Goal: Task Accomplishment & Management: Manage account settings

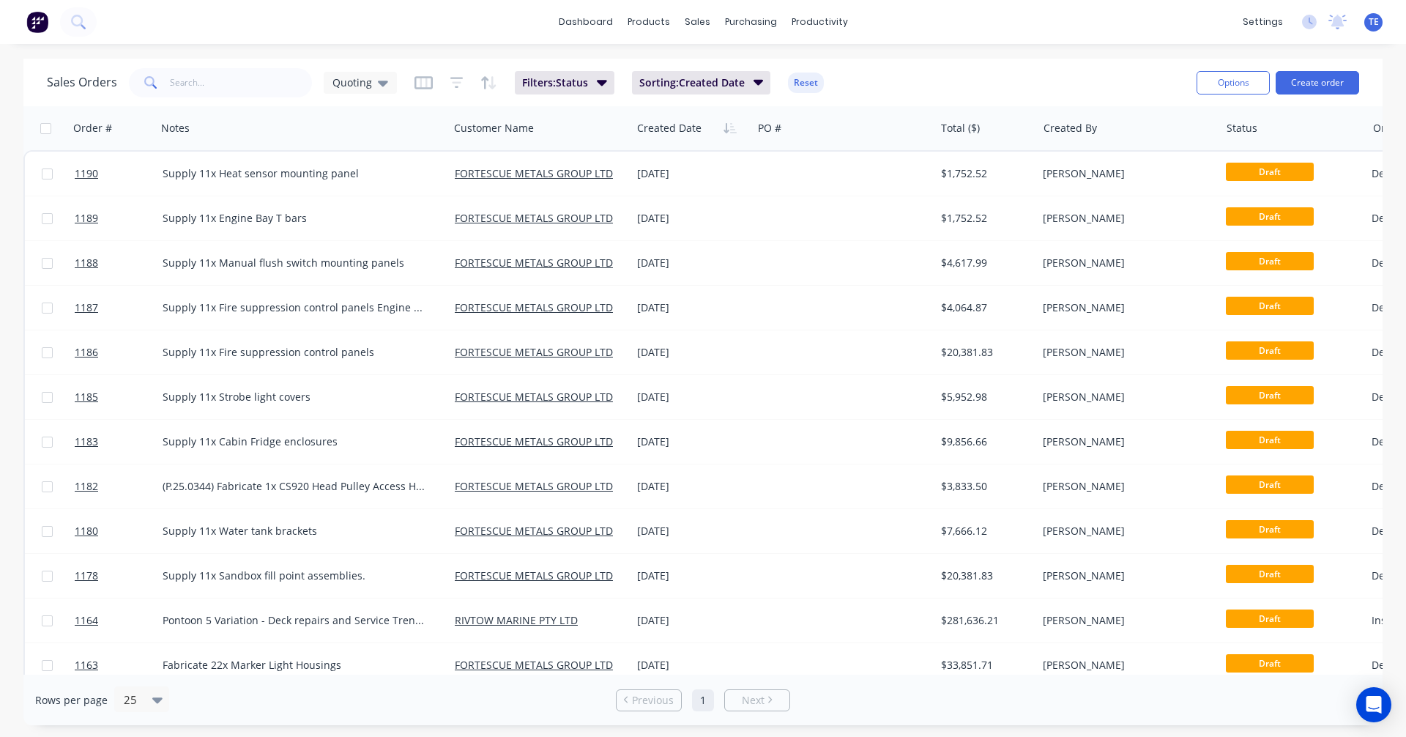
scroll to position [421, 0]
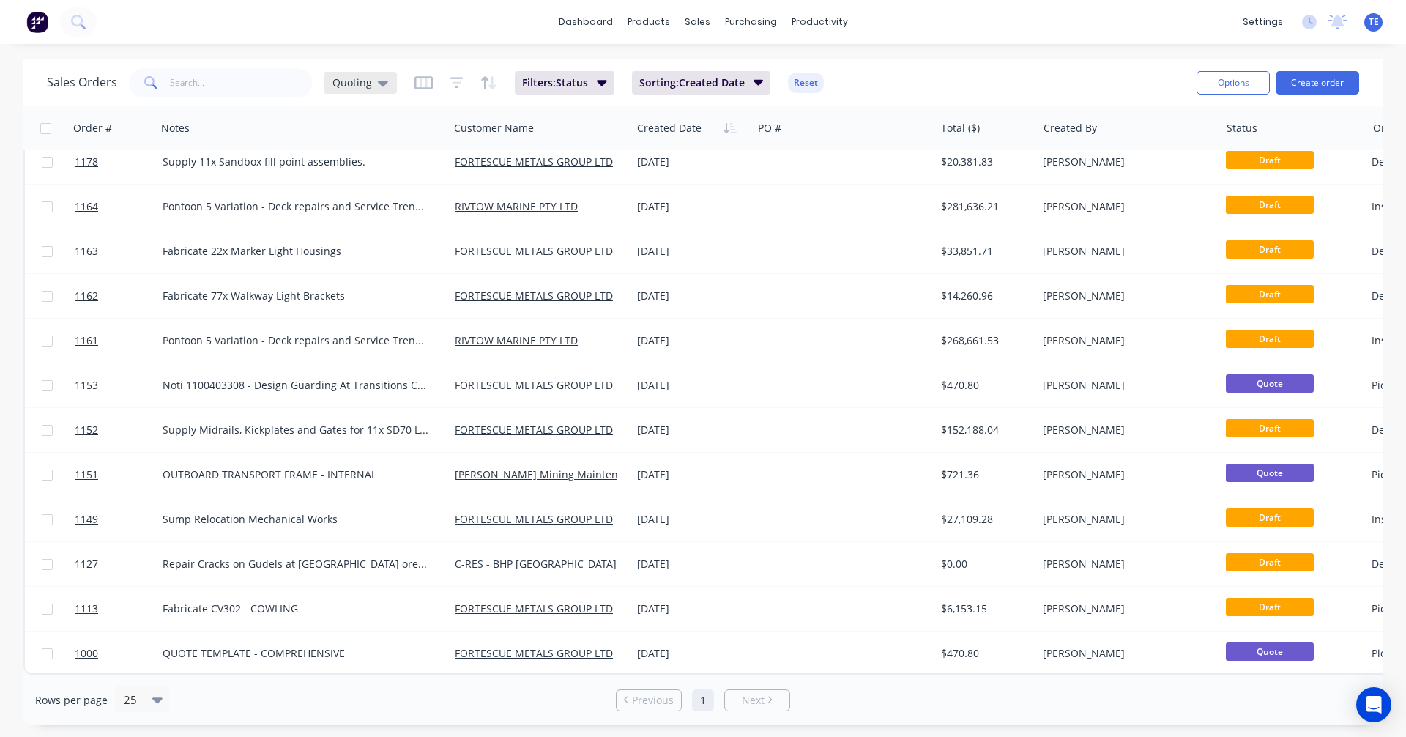
click at [378, 84] on icon at bounding box center [383, 83] width 10 height 16
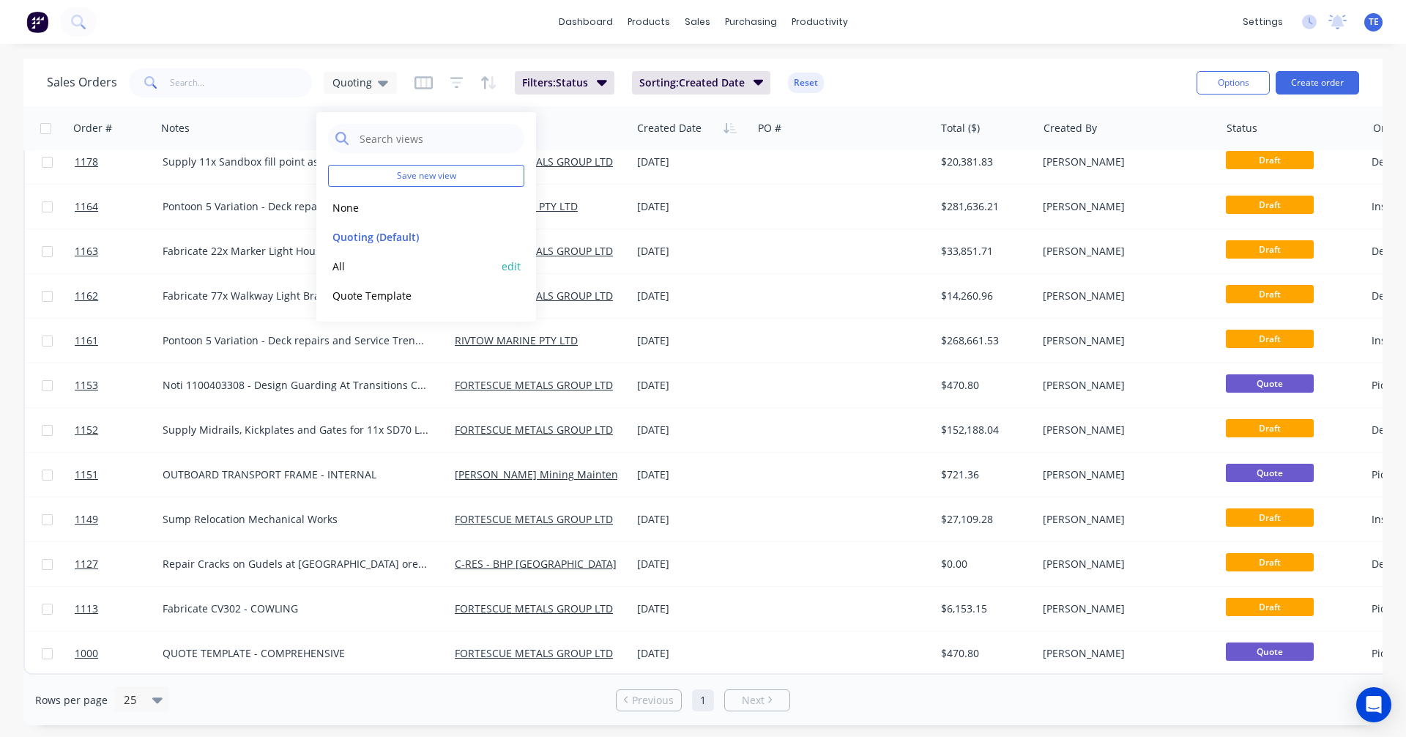
click at [345, 258] on div "All edit" at bounding box center [426, 265] width 196 height 29
click at [339, 267] on button "All" at bounding box center [411, 266] width 167 height 17
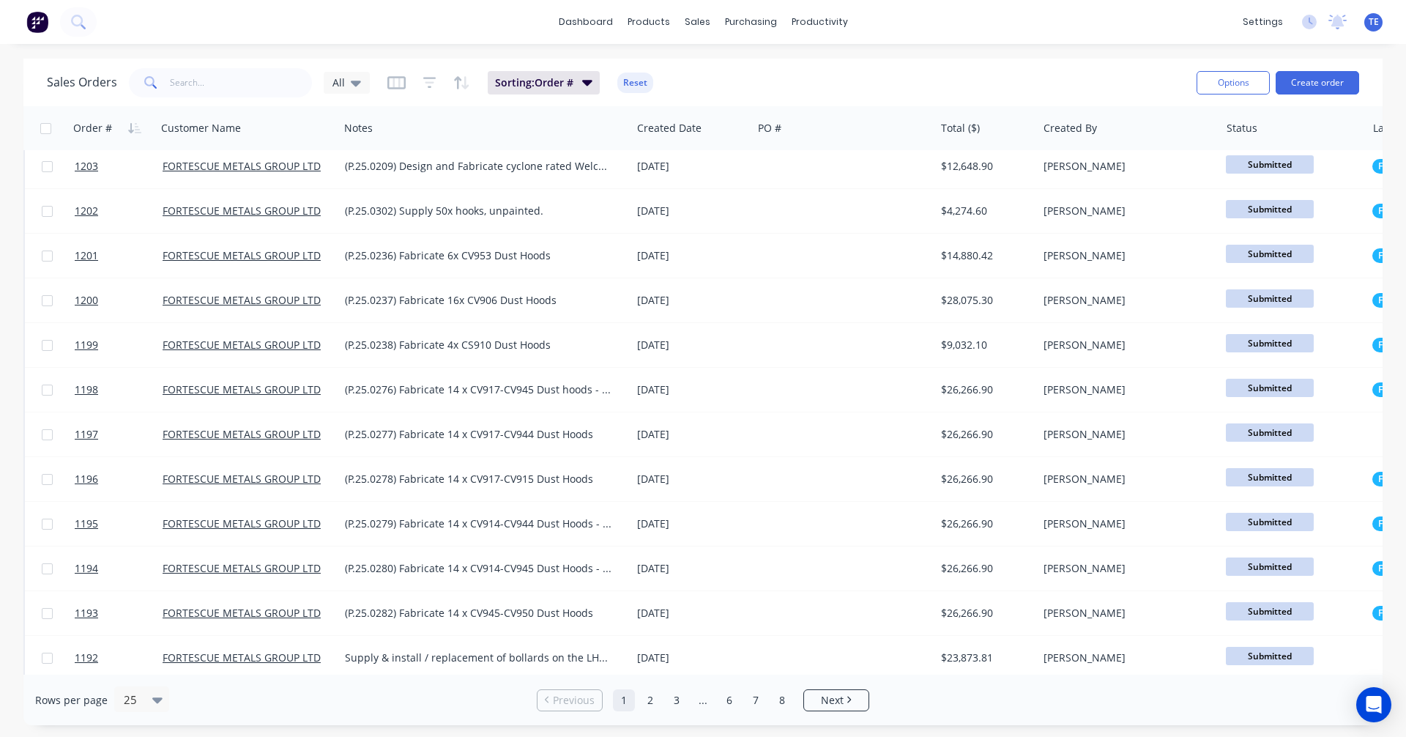
scroll to position [0, 0]
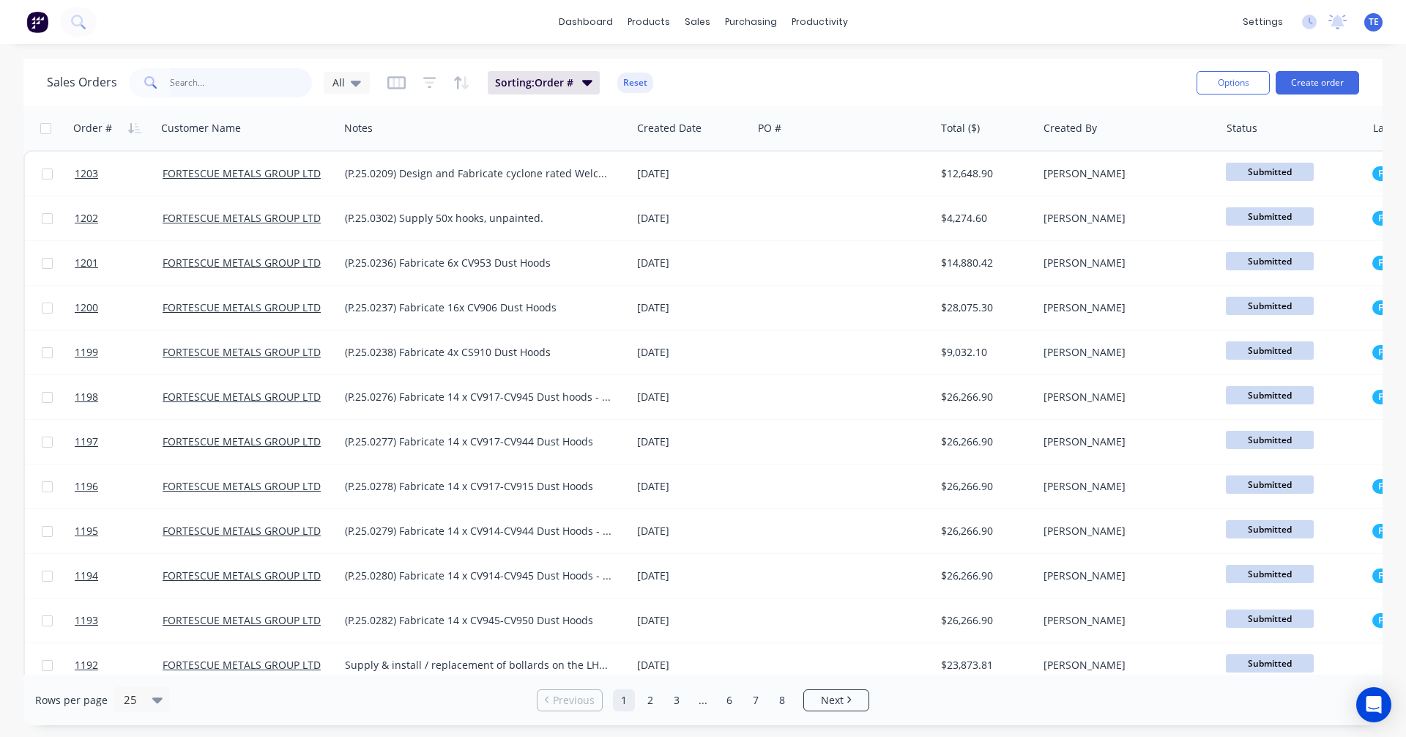
click at [233, 89] on input "text" at bounding box center [241, 82] width 143 height 29
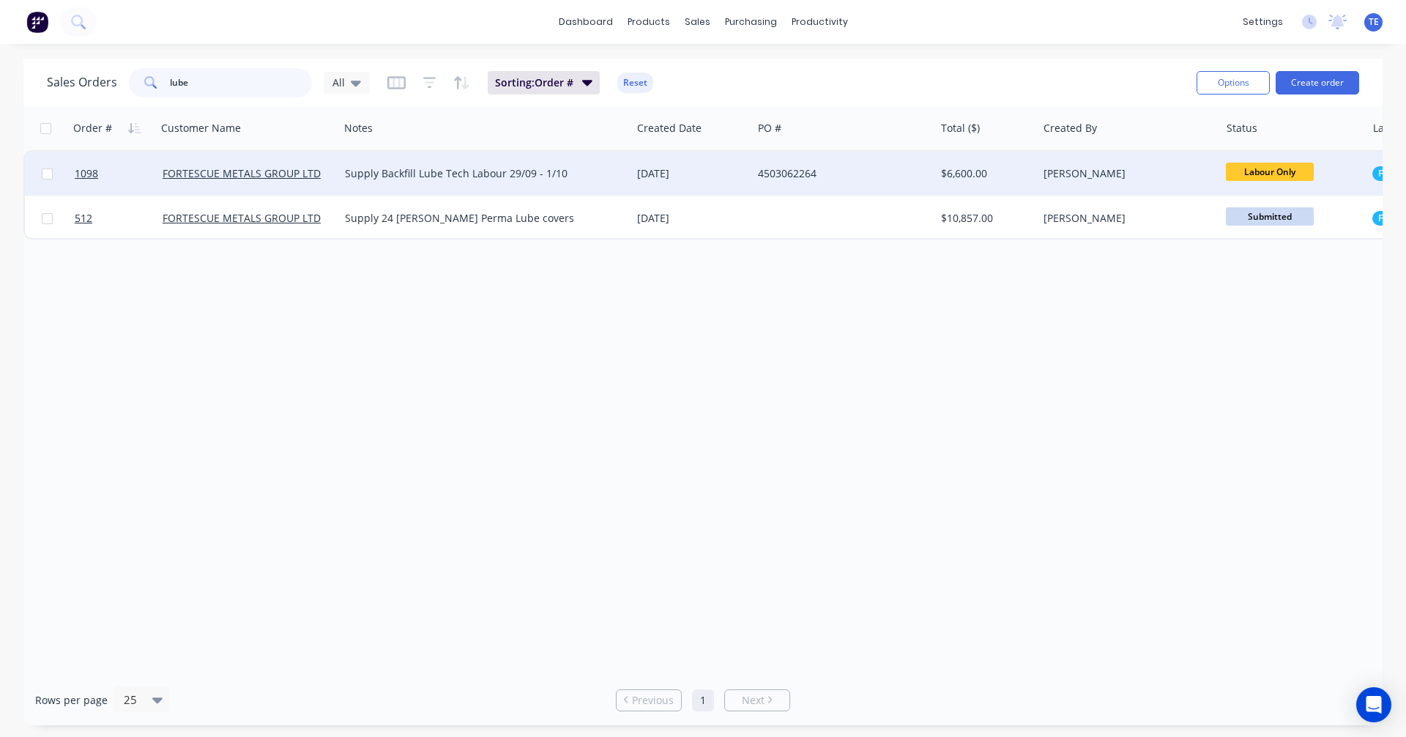
type input "lube"
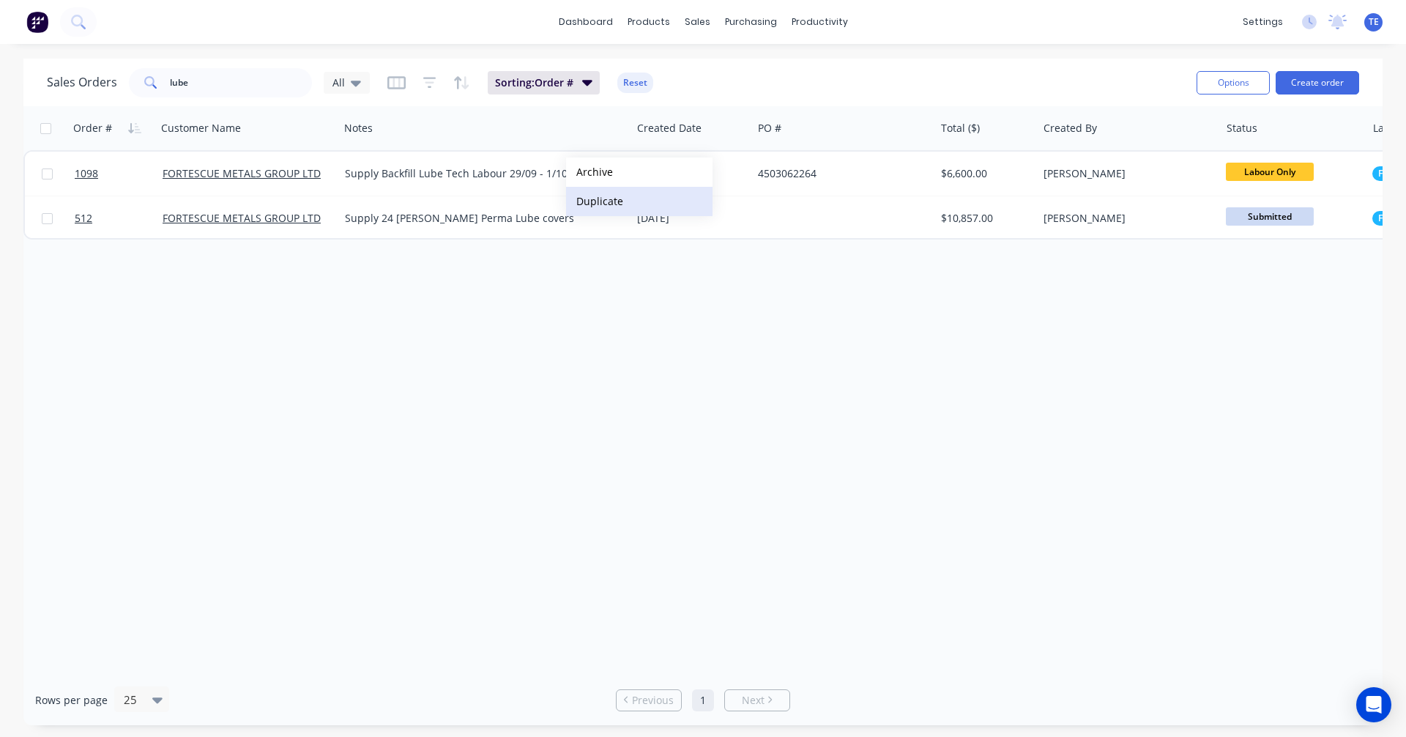
click at [610, 207] on button "Duplicate" at bounding box center [639, 201] width 146 height 29
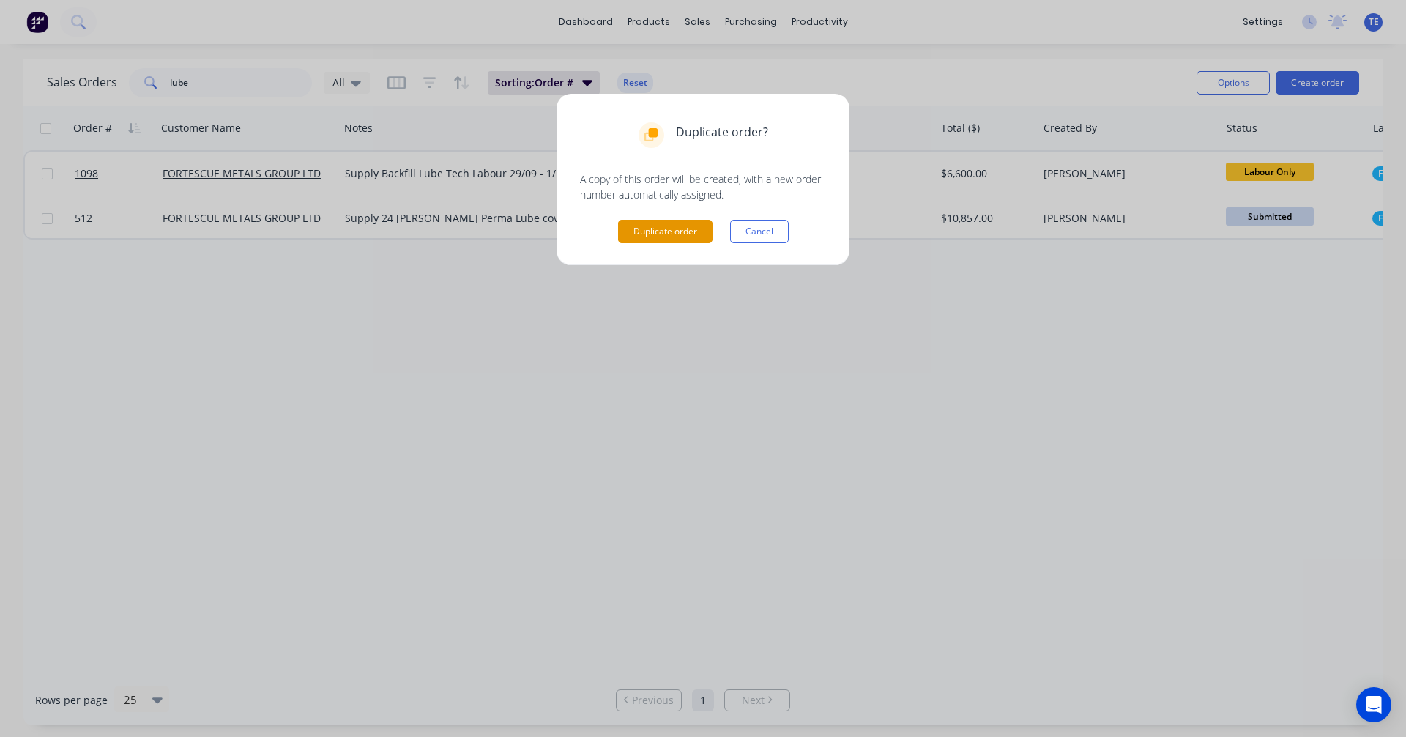
click at [644, 227] on button "Duplicate order" at bounding box center [665, 231] width 94 height 23
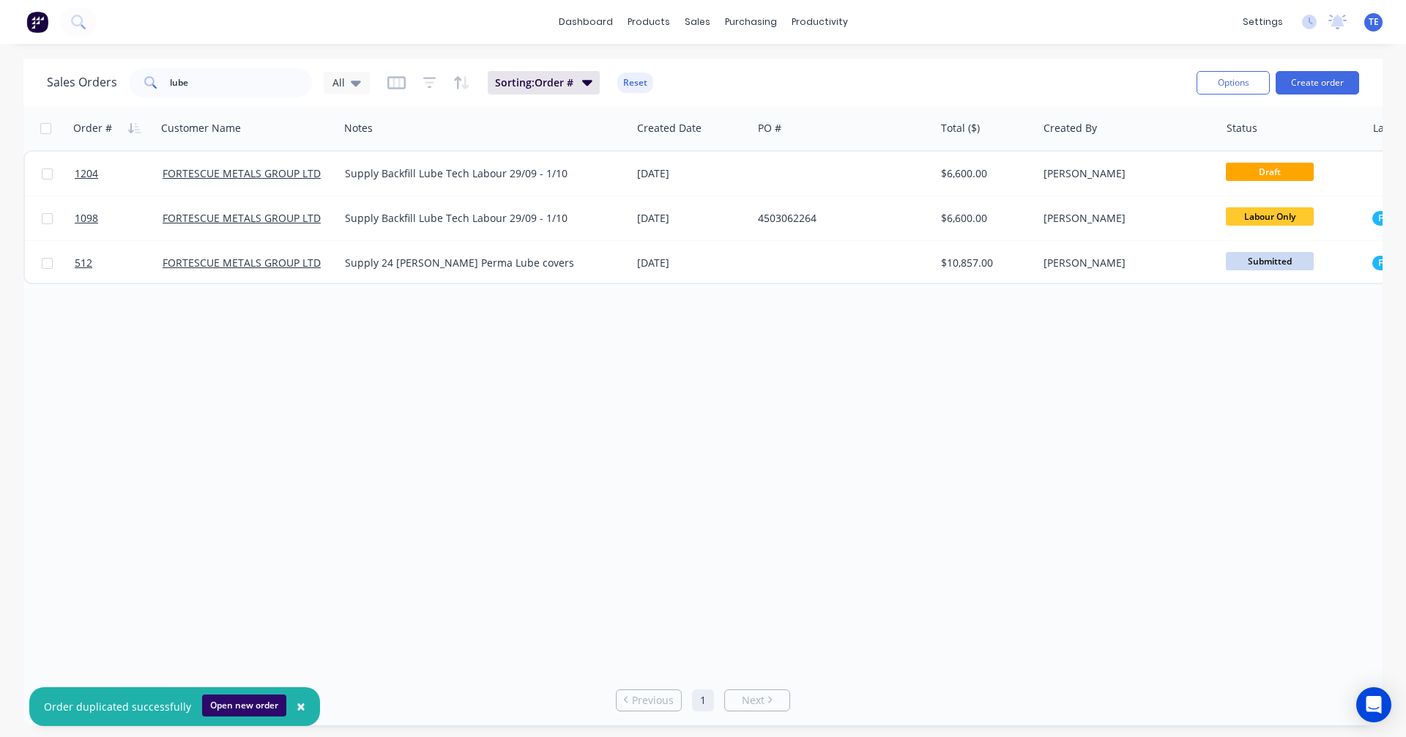
click at [218, 710] on button "Open new order" at bounding box center [244, 705] width 84 height 22
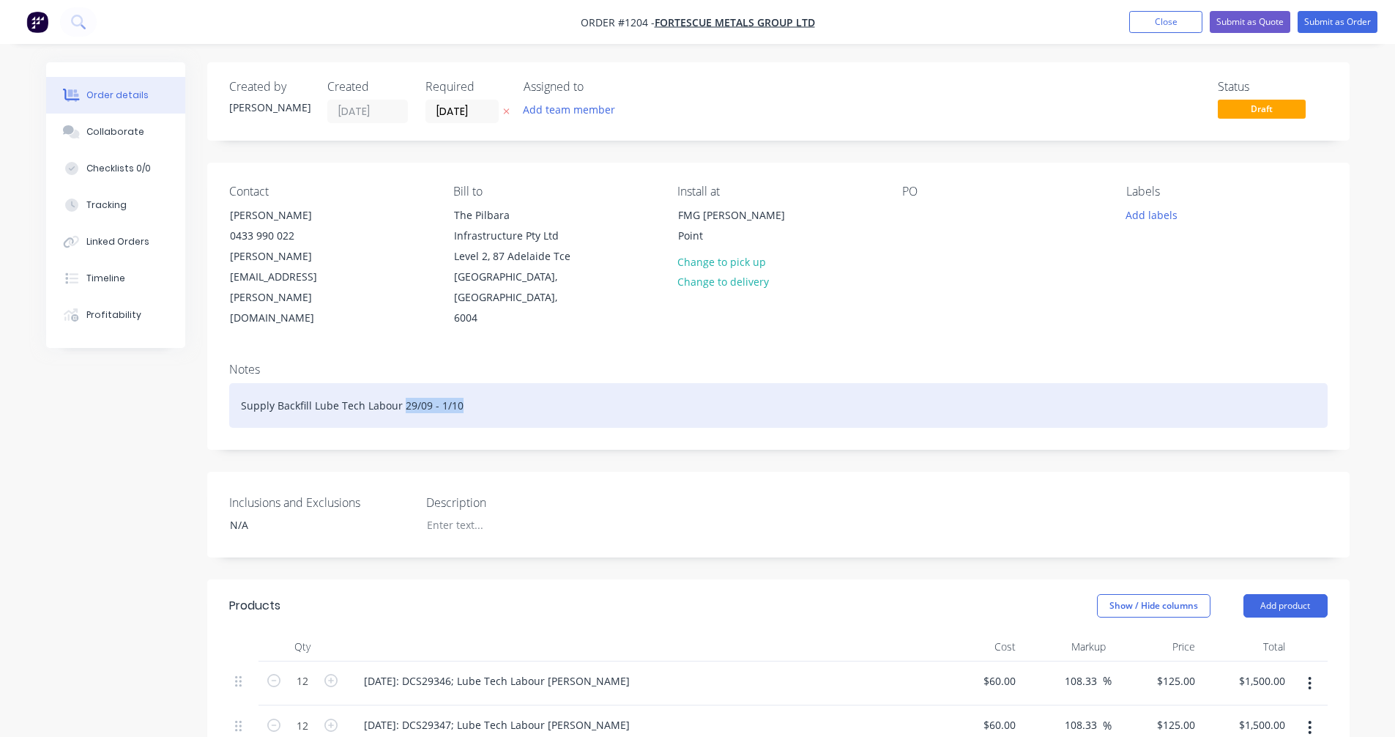
drag, startPoint x: 463, startPoint y: 385, endPoint x: 400, endPoint y: 398, distance: 64.2
click at [400, 398] on div "Supply Backfill Lube Tech Labour 29/09 - 1/10" at bounding box center [778, 405] width 1099 height 45
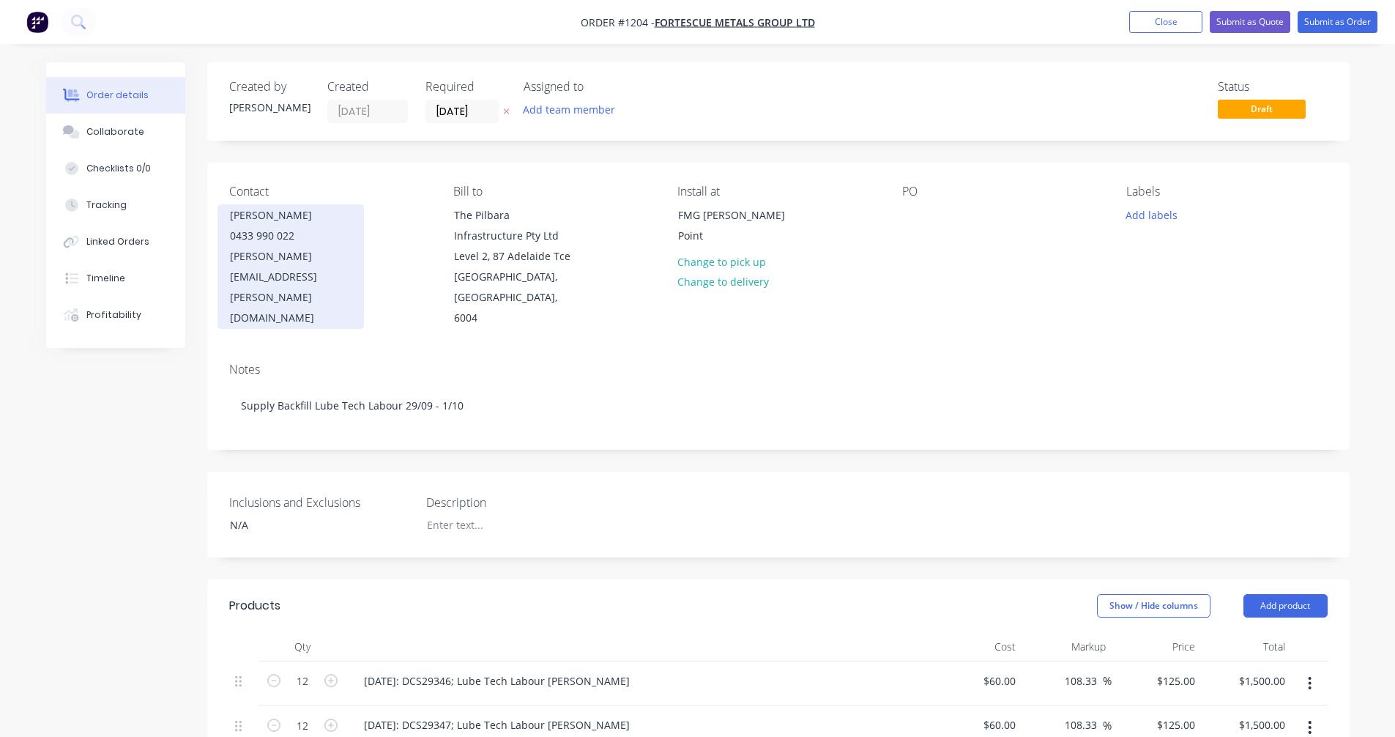
click at [320, 226] on div "0433 990 022" at bounding box center [291, 236] width 122 height 21
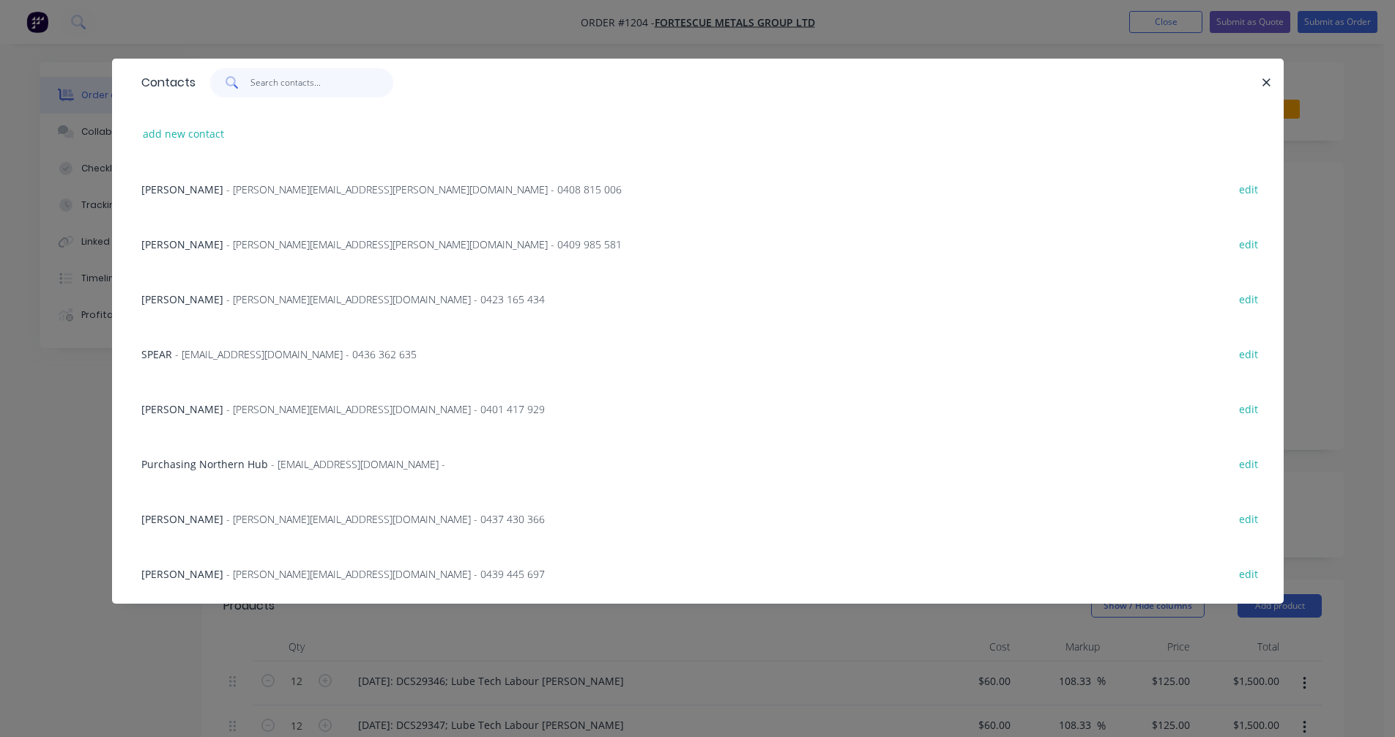
click at [265, 82] on input "text" at bounding box center [321, 82] width 143 height 29
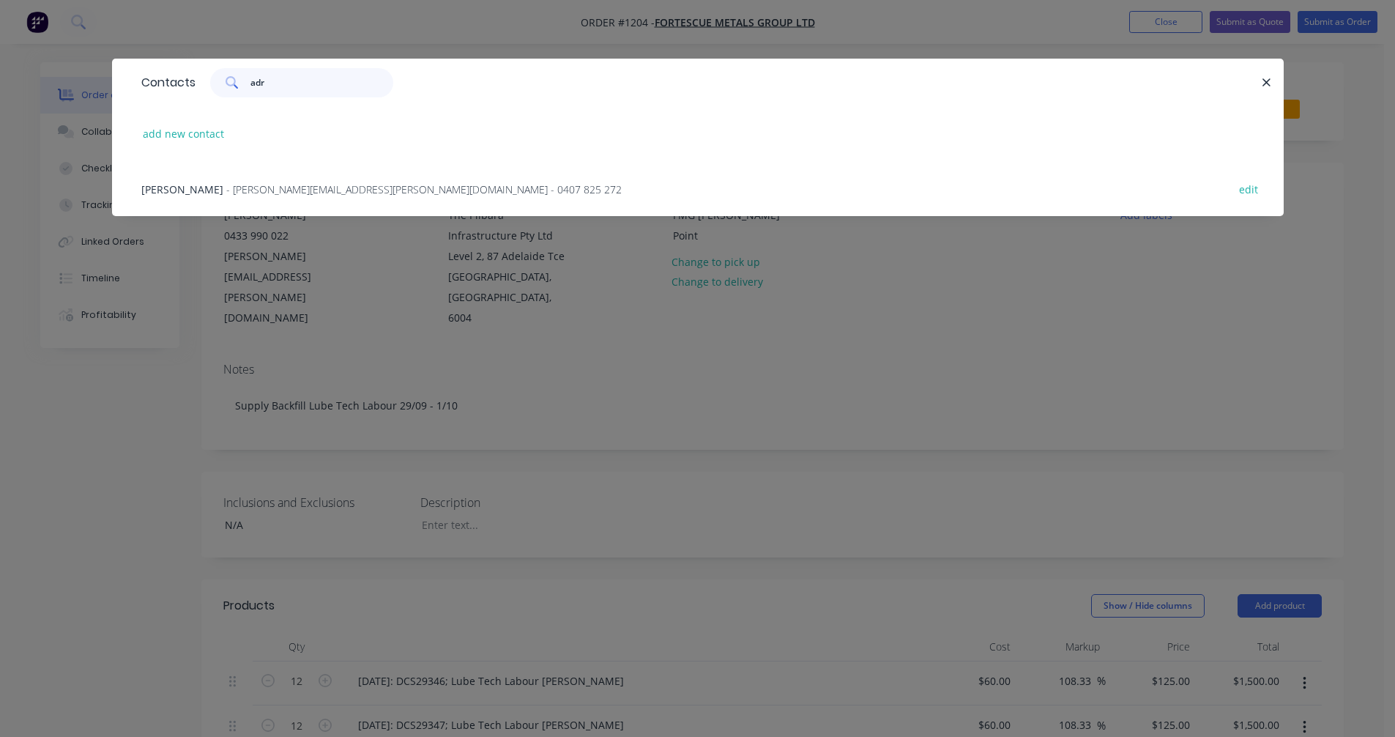
type input "adr"
click at [274, 186] on span "- [PERSON_NAME][EMAIL_ADDRESS][PERSON_NAME][DOMAIN_NAME] - 0407 825 272" at bounding box center [424, 189] width 396 height 14
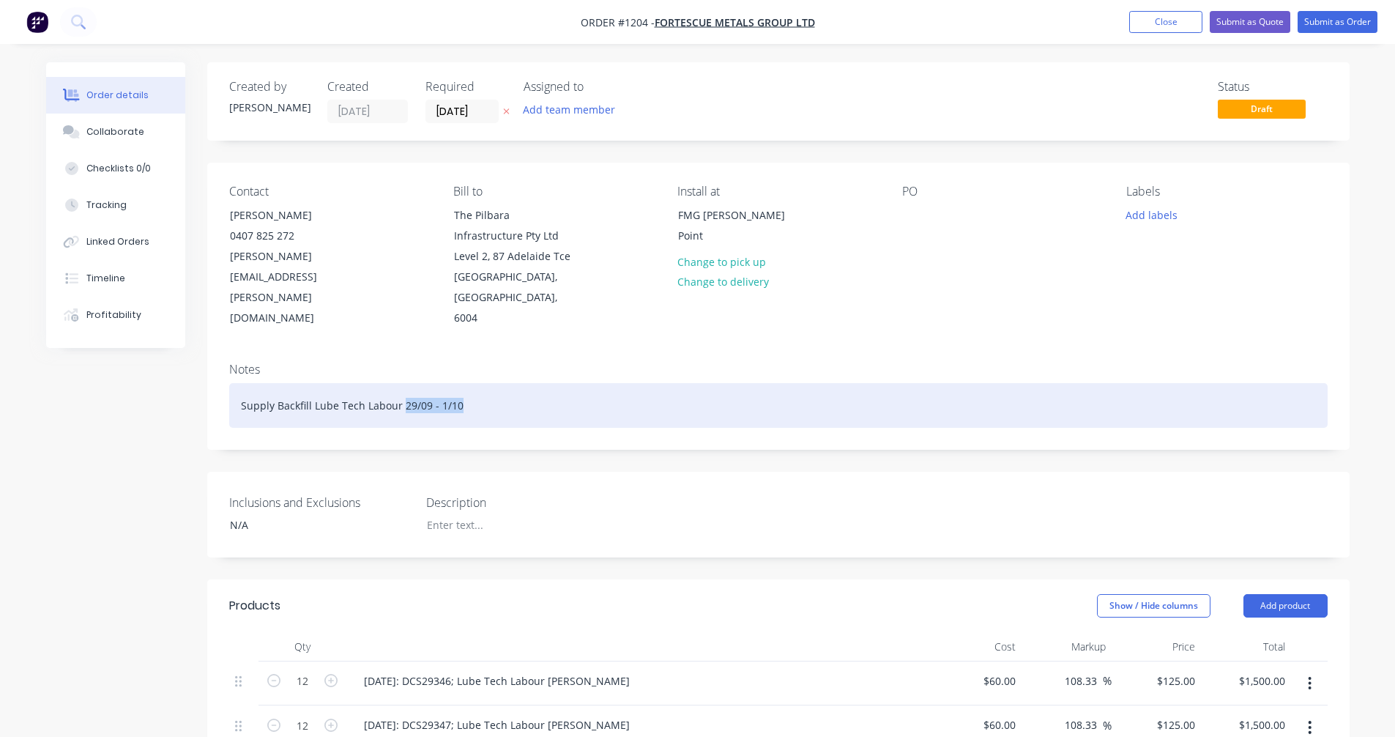
drag, startPoint x: 478, startPoint y: 385, endPoint x: 401, endPoint y: 395, distance: 77.5
click at [401, 395] on div "Supply Backfill Lube Tech Labour 29/09 - 1/10" at bounding box center [778, 405] width 1099 height 45
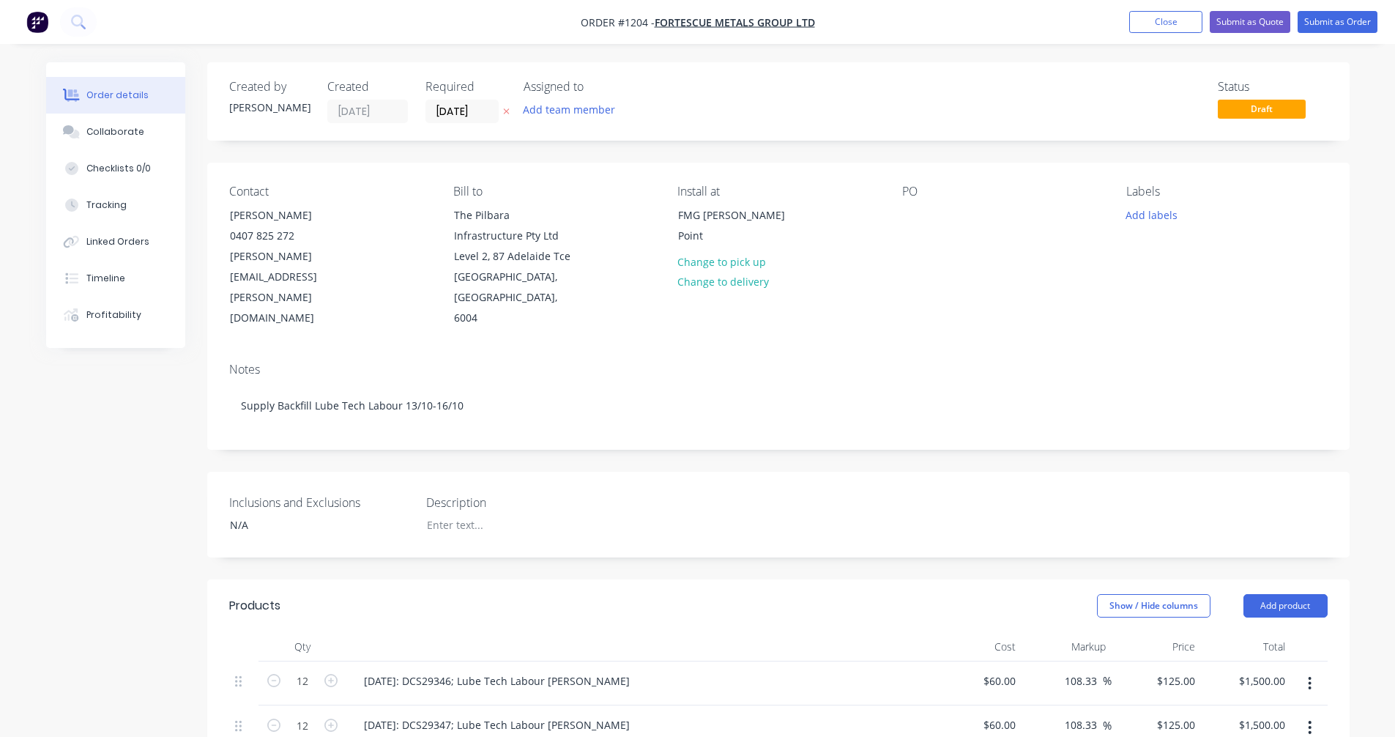
click at [156, 487] on div "Created by [PERSON_NAME] Created [DATE] Required [DATE] Assigned to Add team me…" at bounding box center [698, 661] width 1304 height 1198
click at [505, 110] on icon "button" at bounding box center [506, 112] width 6 height 6
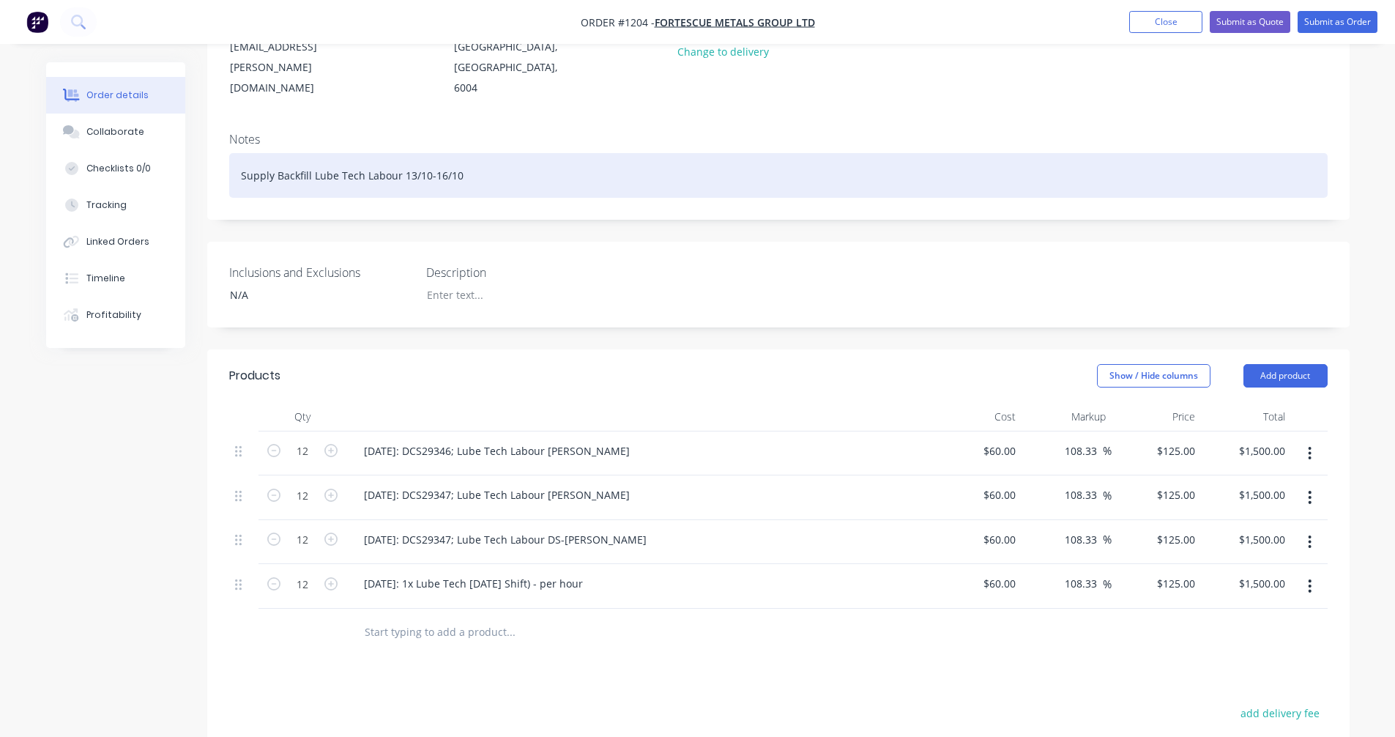
scroll to position [244, 0]
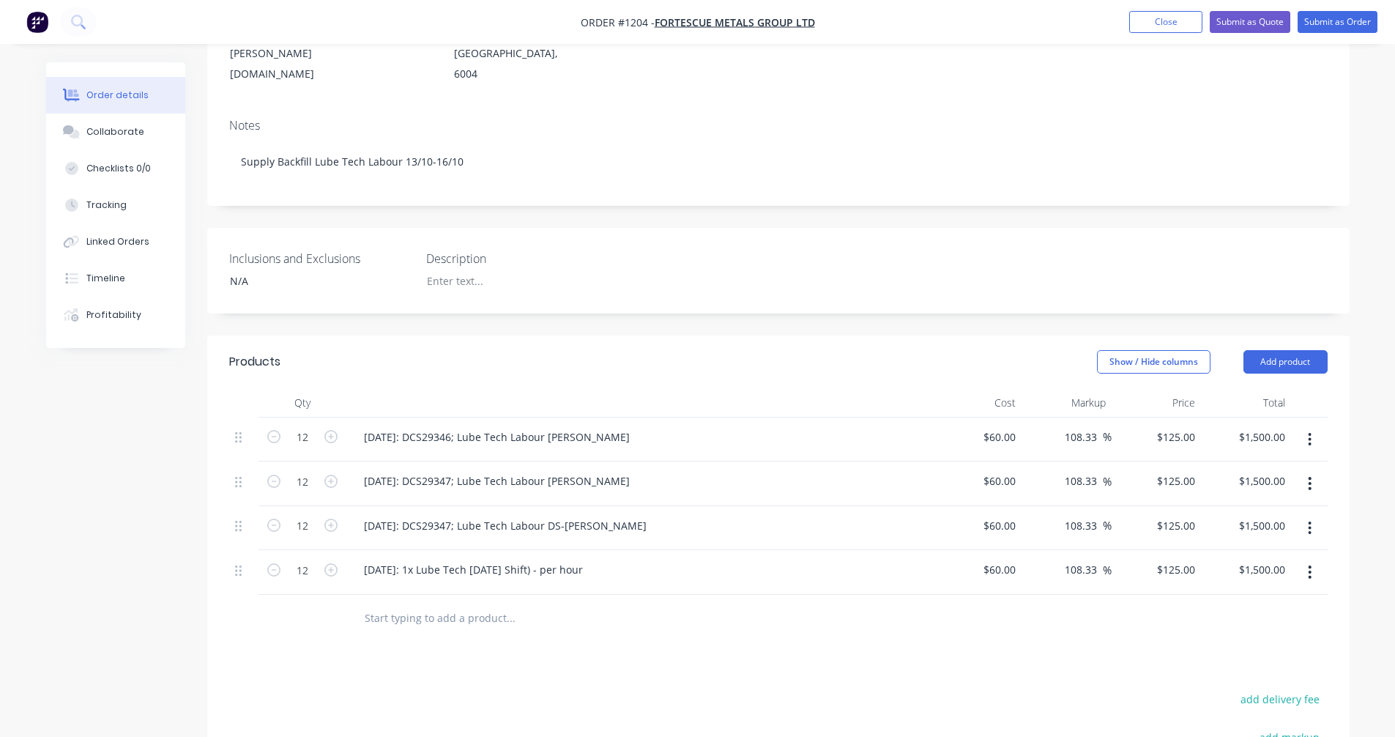
click at [621, 426] on div "[DATE]: DCS29346; Lube Tech Labour [PERSON_NAME]" at bounding box center [639, 436] width 574 height 21
click at [606, 426] on div "[DATE]: DCS29346; Lube Tech Labour [PERSON_NAME]" at bounding box center [496, 436] width 289 height 21
click at [489, 604] on input "text" at bounding box center [510, 618] width 293 height 29
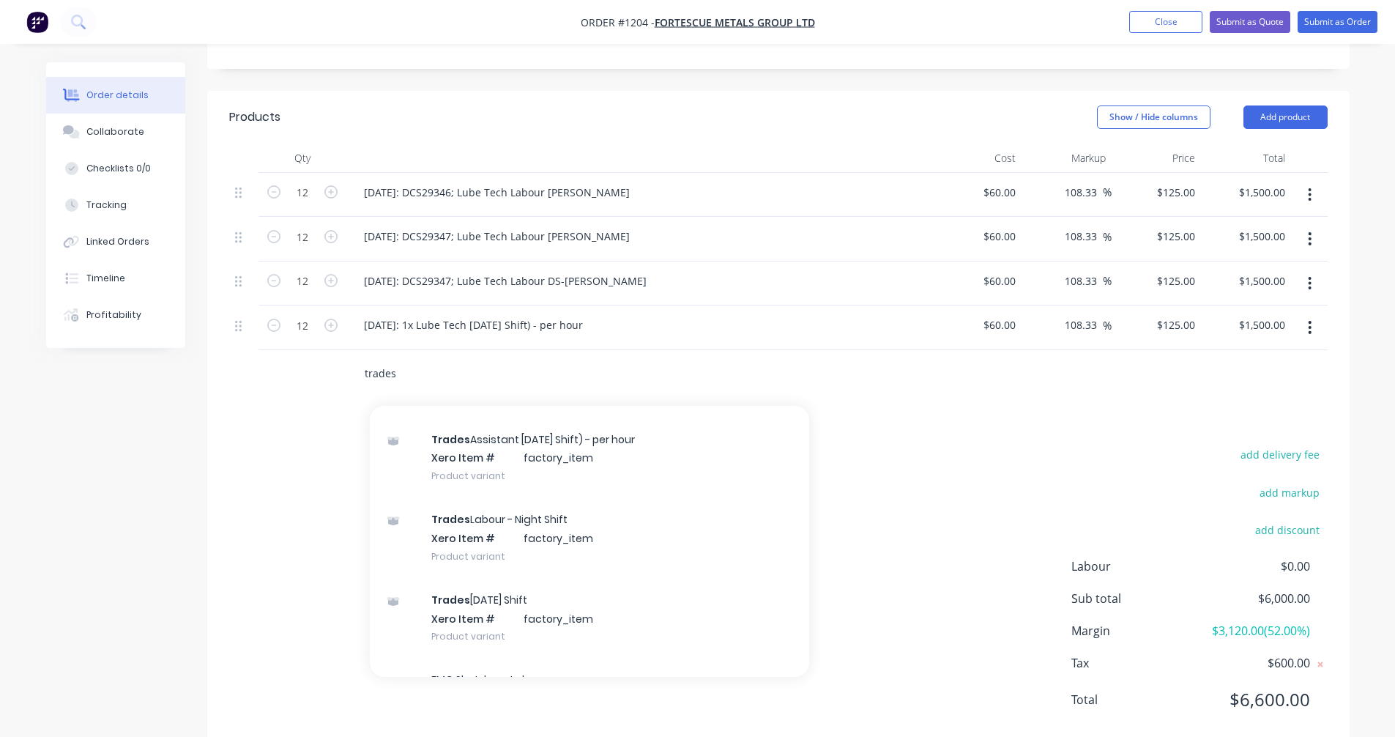
scroll to position [141, 0]
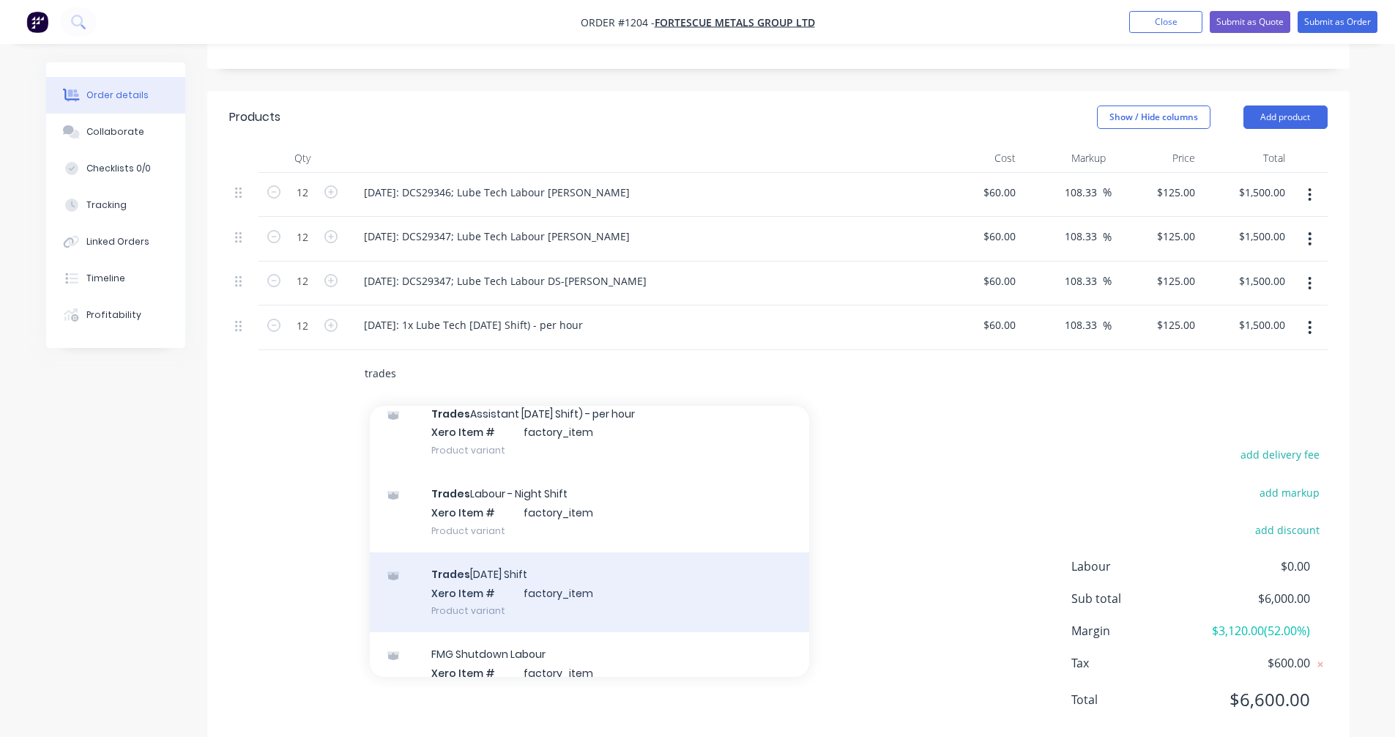
type input "trades"
click at [645, 574] on div "Trades [DATE] Shift Xero Item # factory_item Product variant" at bounding box center [589, 592] width 439 height 81
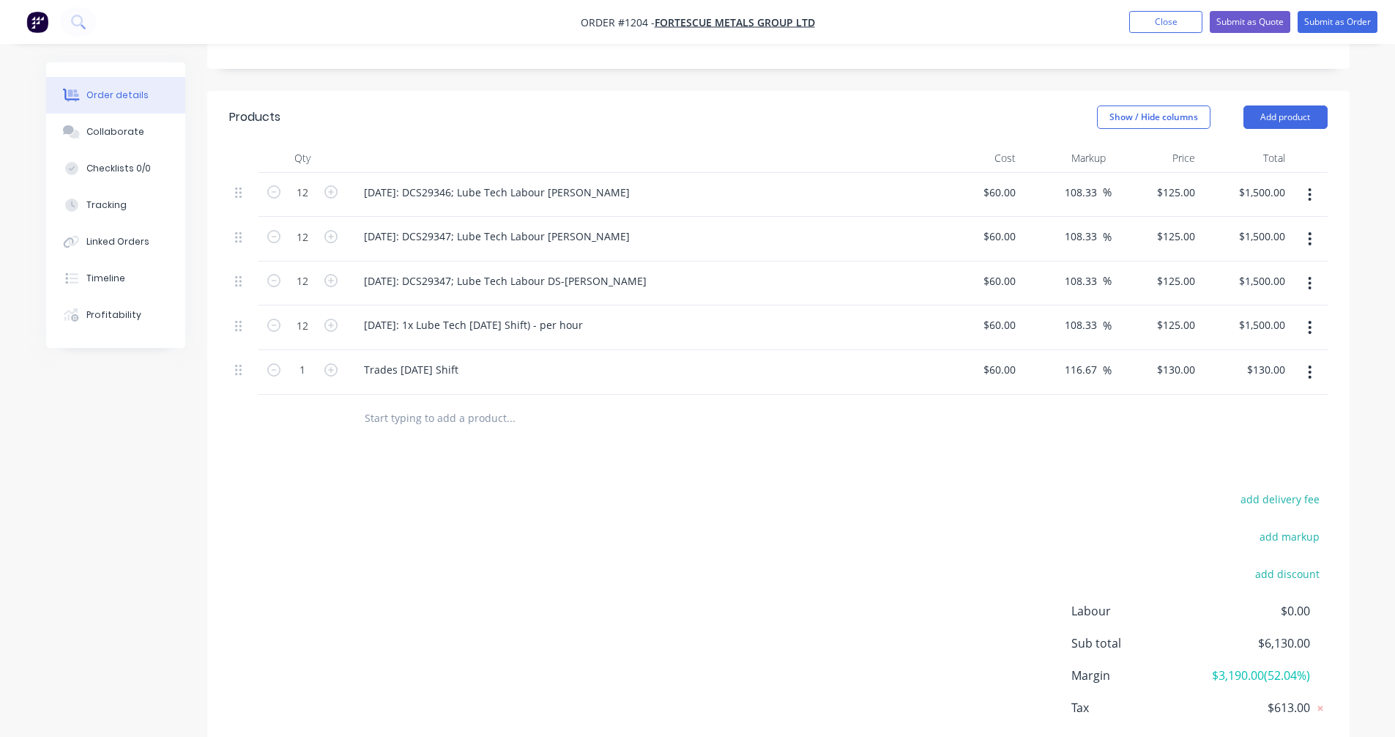
click at [1309, 364] on icon "button" at bounding box center [1310, 372] width 4 height 16
click at [1242, 429] on div "Duplicate" at bounding box center [1258, 439] width 113 height 21
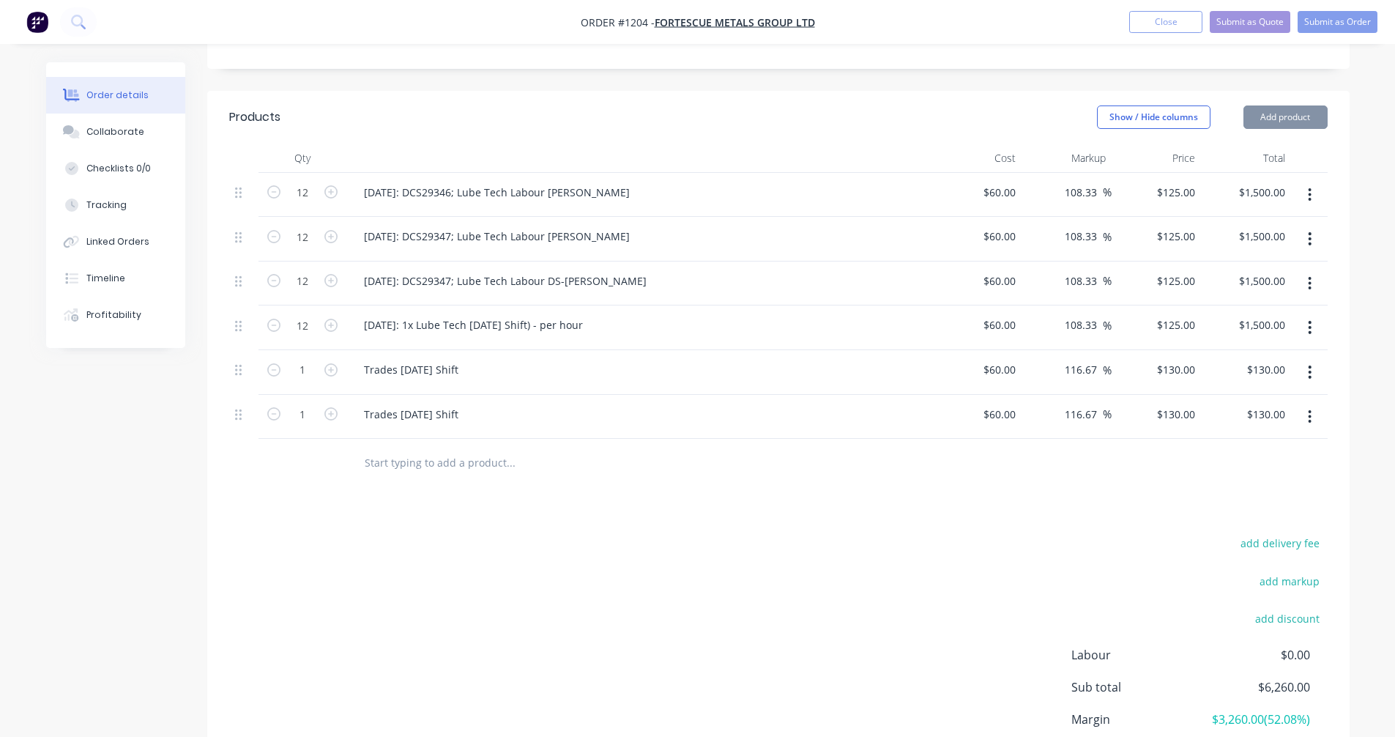
click at [1313, 359] on button "button" at bounding box center [1310, 372] width 34 height 26
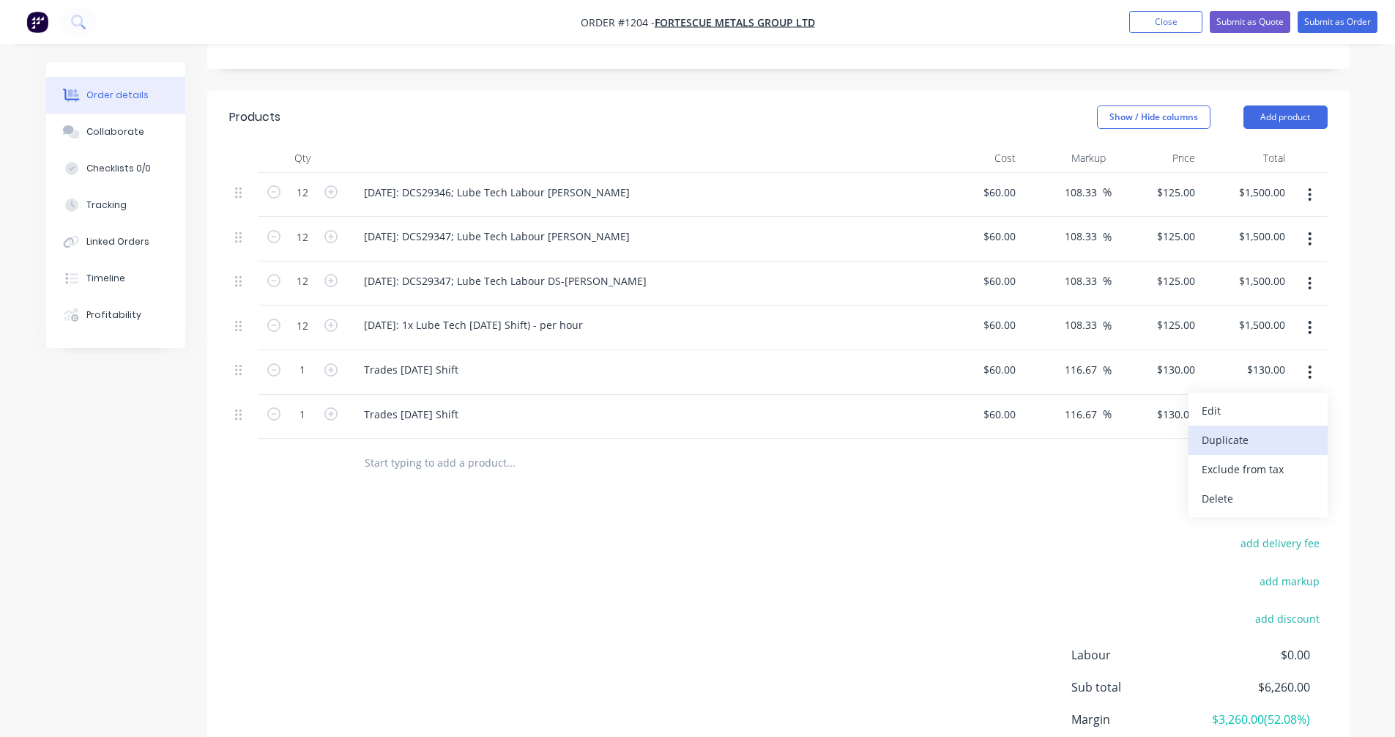
click at [1264, 429] on div "Duplicate" at bounding box center [1258, 439] width 113 height 21
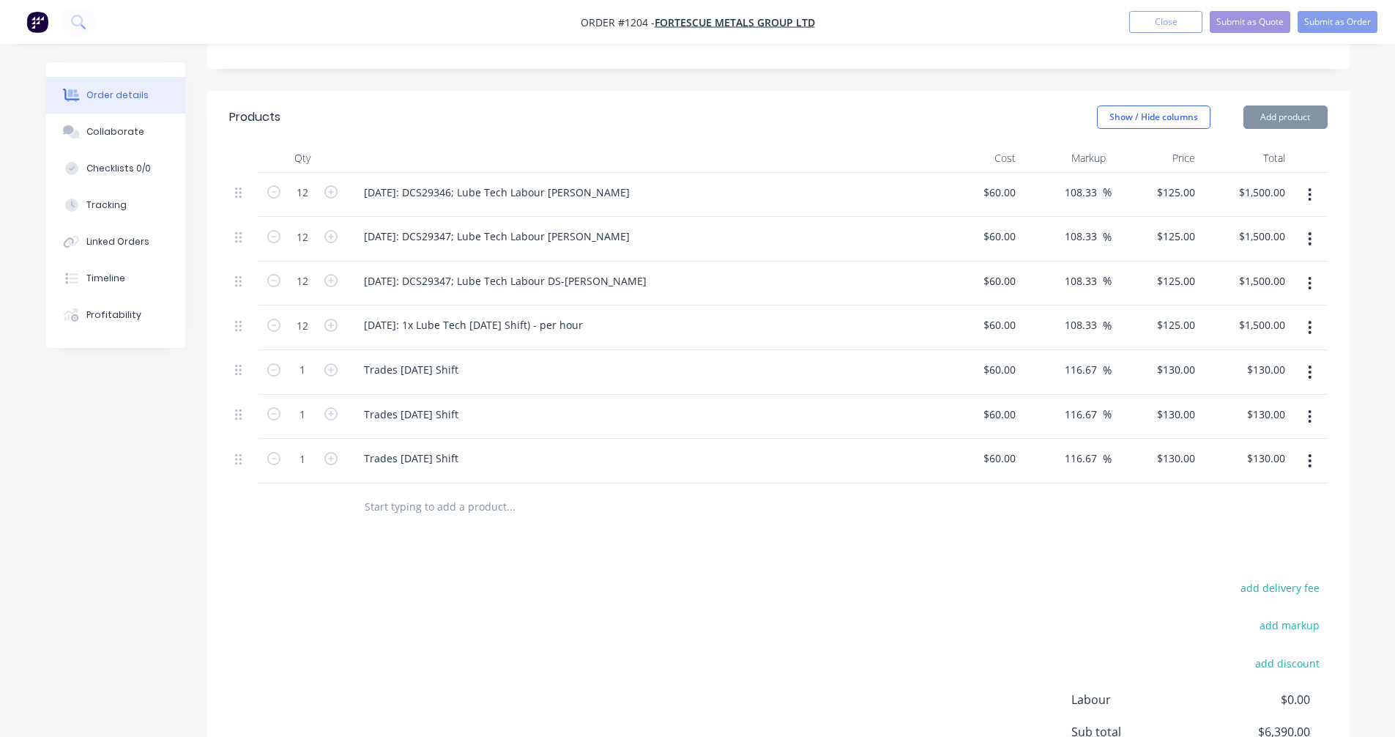
click at [1312, 359] on button "button" at bounding box center [1310, 372] width 34 height 26
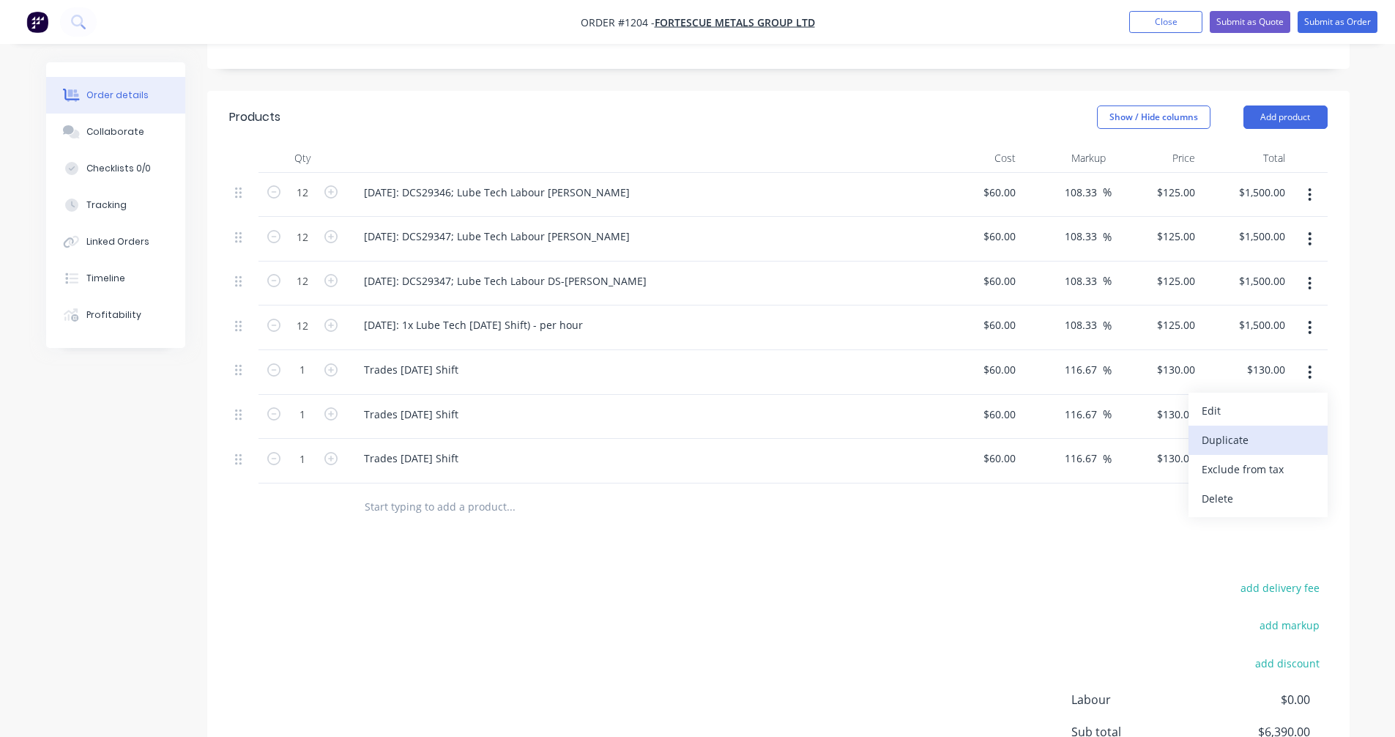
click at [1260, 429] on div "Duplicate" at bounding box center [1258, 439] width 113 height 21
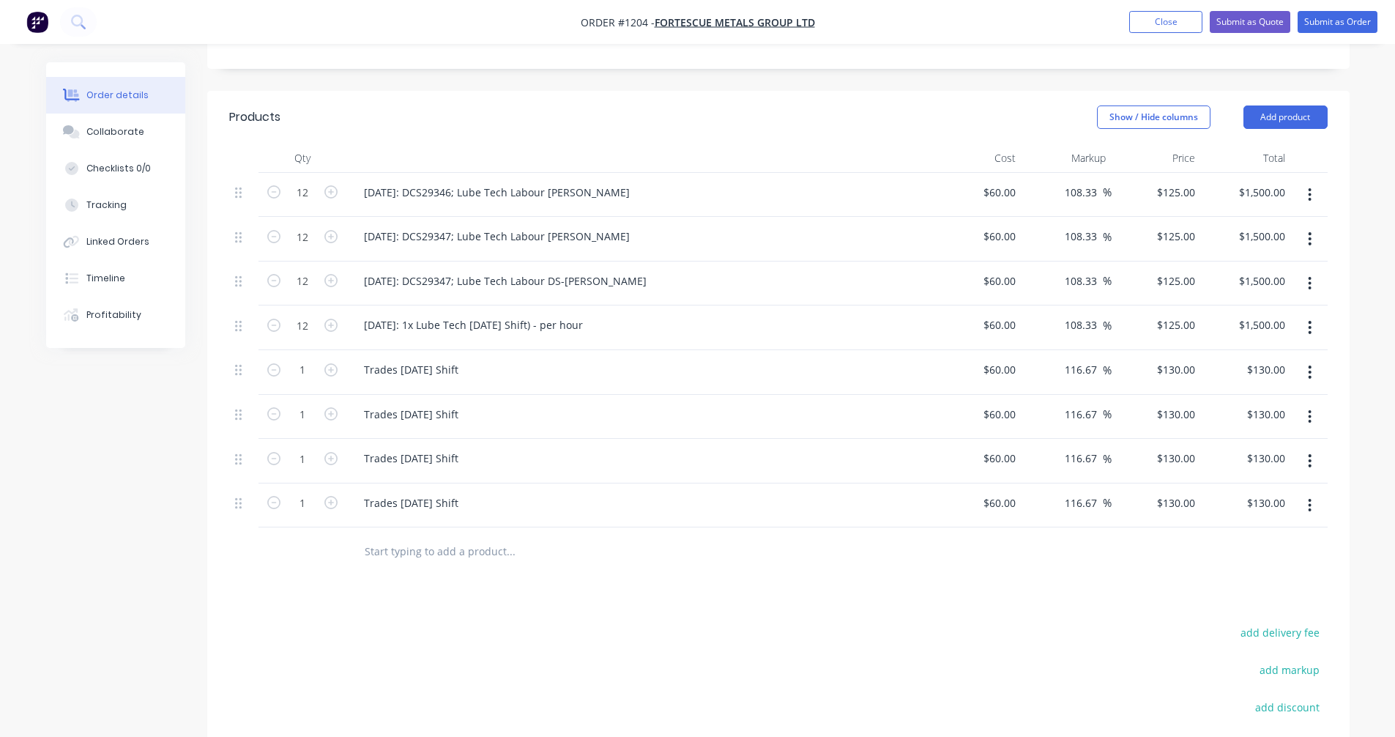
click at [1309, 188] on icon "button" at bounding box center [1310, 194] width 3 height 13
click at [1246, 311] on div "Delete" at bounding box center [1258, 321] width 113 height 21
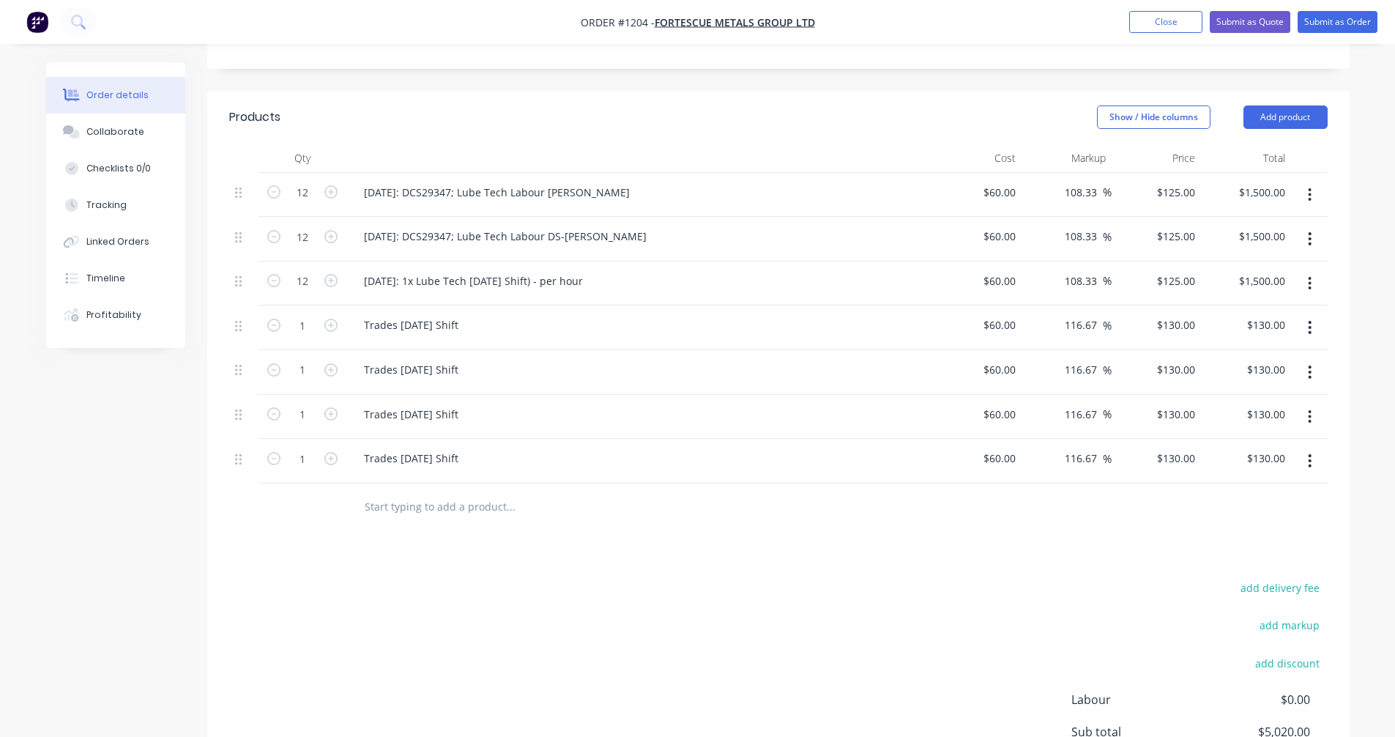
click at [1312, 187] on icon "button" at bounding box center [1310, 195] width 4 height 16
click at [1236, 311] on div "Delete" at bounding box center [1258, 321] width 113 height 21
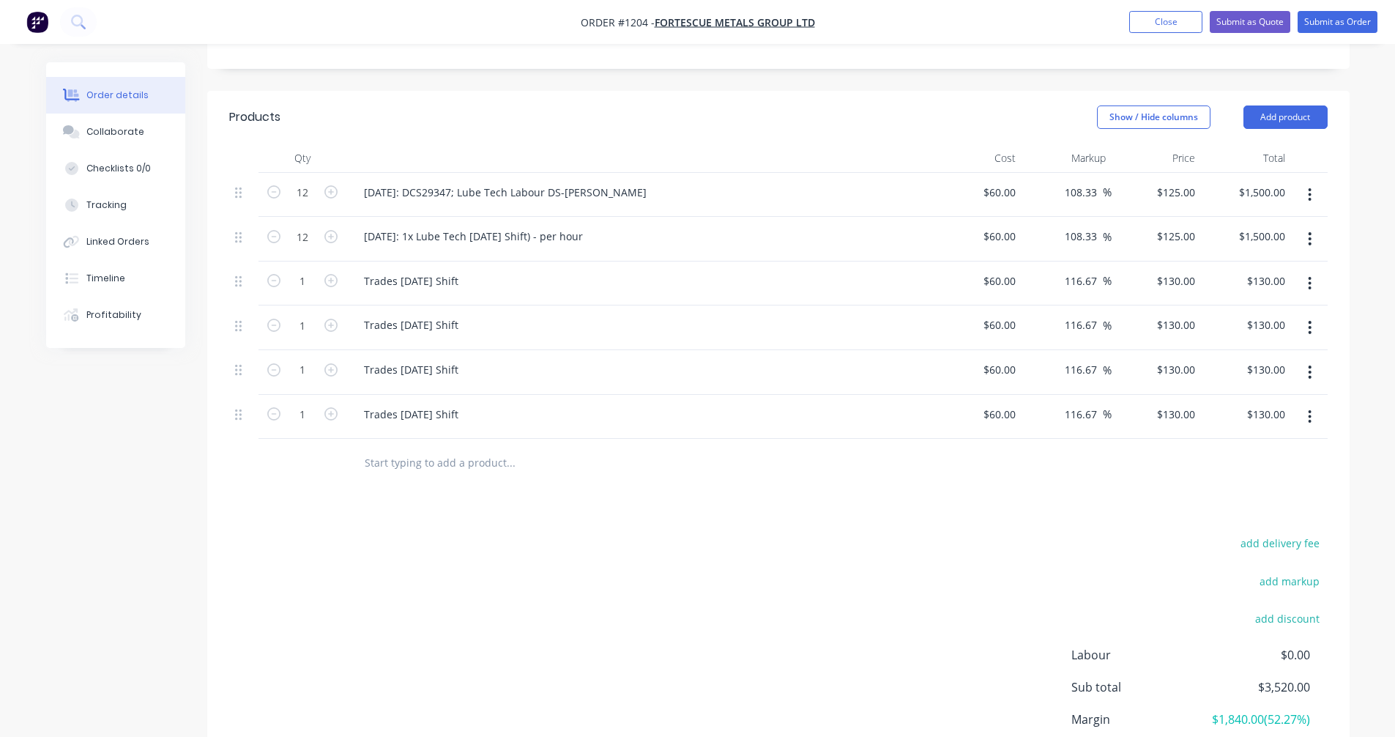
click at [1309, 187] on icon "button" at bounding box center [1310, 195] width 4 height 16
click at [1227, 306] on button "Delete" at bounding box center [1258, 320] width 139 height 29
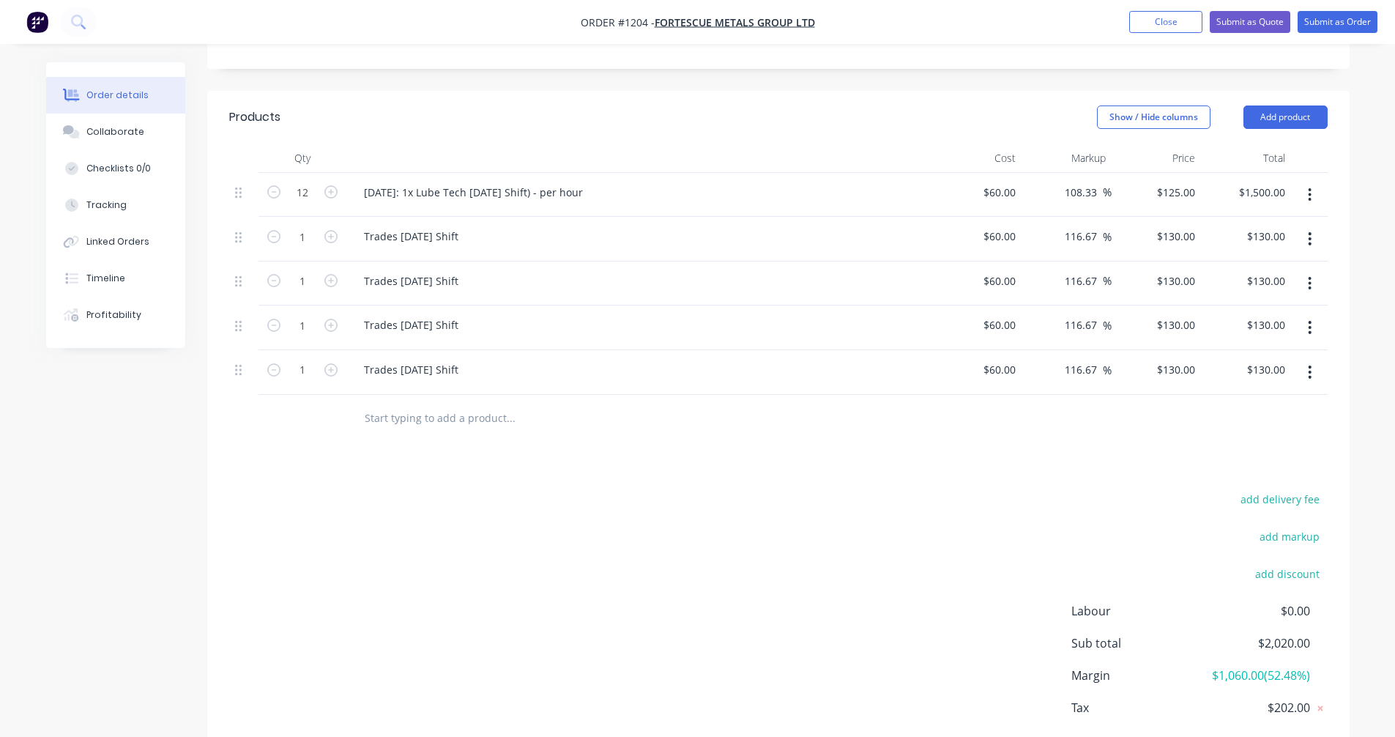
click at [1309, 187] on icon "button" at bounding box center [1310, 195] width 4 height 16
click at [1227, 311] on div "Delete" at bounding box center [1258, 321] width 113 height 21
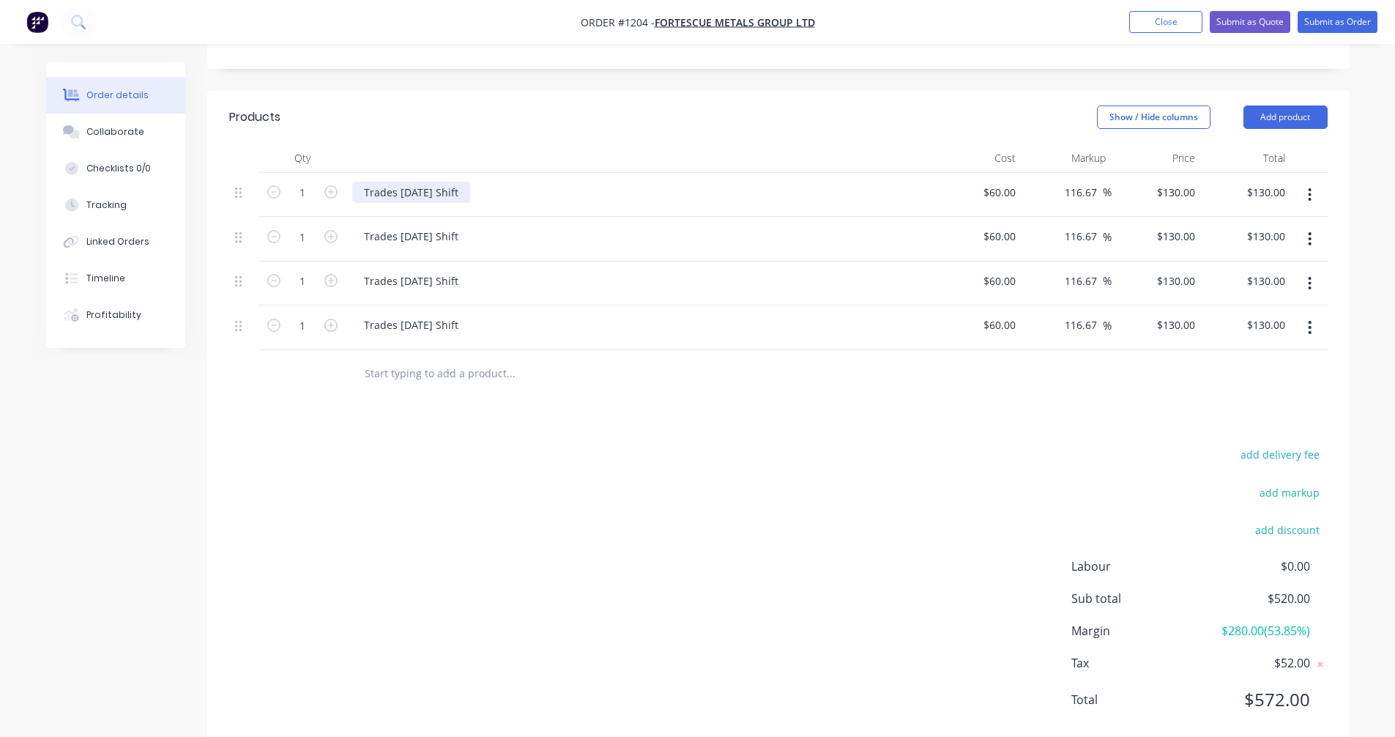
drag, startPoint x: 483, startPoint y: 171, endPoint x: 360, endPoint y: 174, distance: 123.1
click at [360, 182] on div "Trades [DATE] Shift" at bounding box center [411, 192] width 118 height 21
click at [417, 226] on div "Trades [DATE] Shift" at bounding box center [411, 236] width 118 height 21
drag, startPoint x: 483, startPoint y: 215, endPoint x: 342, endPoint y: 220, distance: 141.5
click at [342, 220] on div "1 Trades [DATE] Shift $60.00 $60.00 116.67 116.67 % $130.00 $130.00 $130.00 $13…" at bounding box center [778, 239] width 1099 height 45
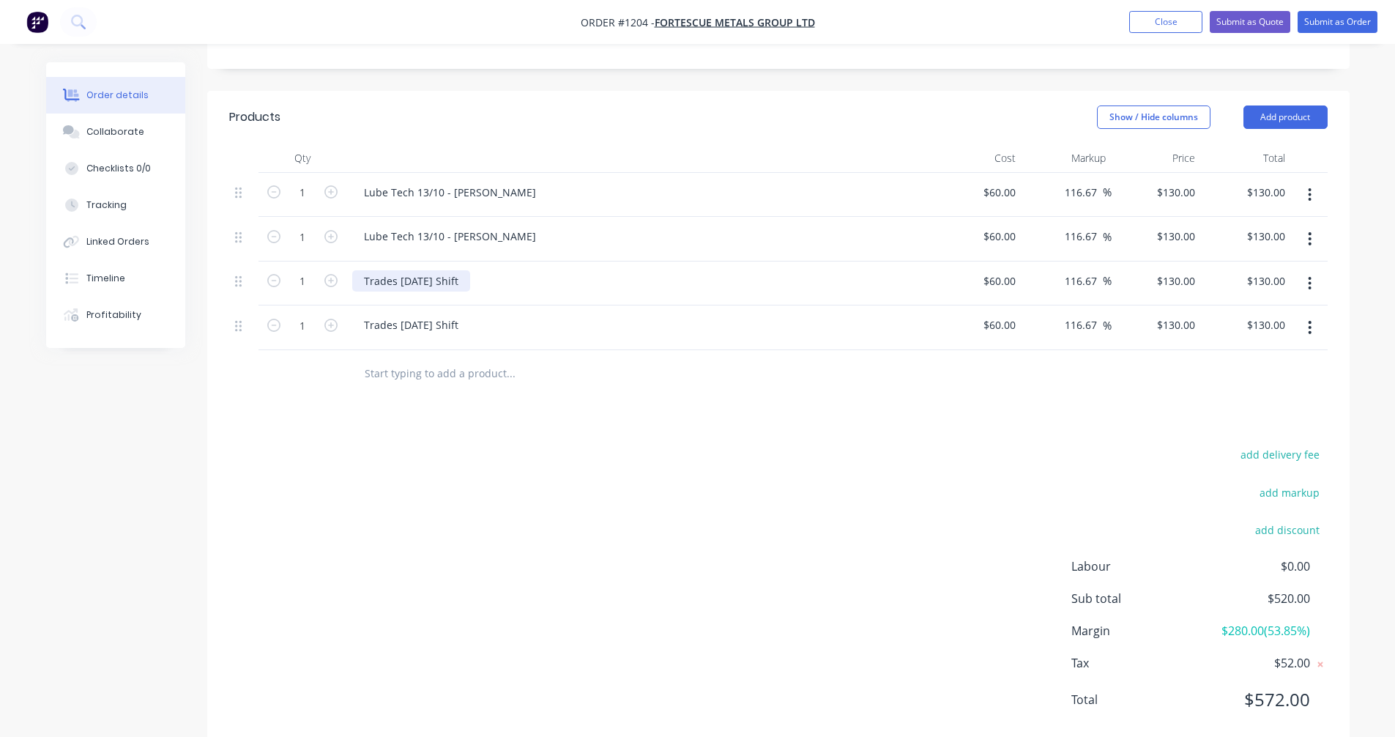
click at [430, 270] on div "Trades [DATE] Shift" at bounding box center [411, 280] width 118 height 21
drag, startPoint x: 483, startPoint y: 261, endPoint x: 357, endPoint y: 263, distance: 126.7
click at [357, 270] on div "Trades [DATE] Shift" at bounding box center [411, 280] width 118 height 21
drag, startPoint x: 483, startPoint y: 259, endPoint x: 336, endPoint y: 245, distance: 147.1
click at [336, 261] on div "1 Lube Tech 15/10 - [PERSON_NAME] $60.00 $60.00 116.67 116.67 % $130.00 $130.00…" at bounding box center [778, 283] width 1099 height 45
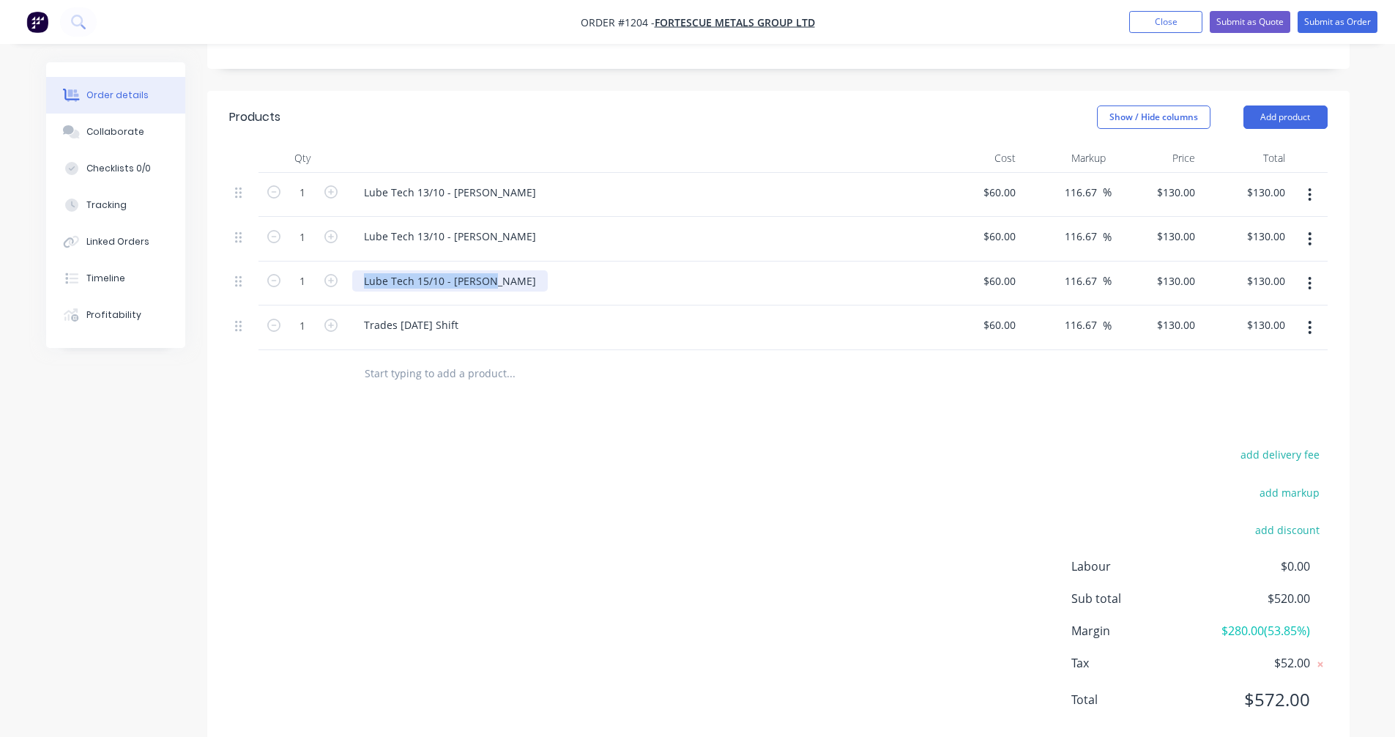
copy div "Lube Tech 15/10 - [PERSON_NAME]"
click at [403, 314] on div "Trades [DATE] Shift" at bounding box center [411, 324] width 118 height 21
drag, startPoint x: 485, startPoint y: 306, endPoint x: 331, endPoint y: 280, distance: 156.1
click at [331, 280] on div "1 Lube Tech 13/10 - [PERSON_NAME] $60.00 $60.00 116.67 116.67 % $130.00 $130.00…" at bounding box center [778, 261] width 1099 height 177
paste div
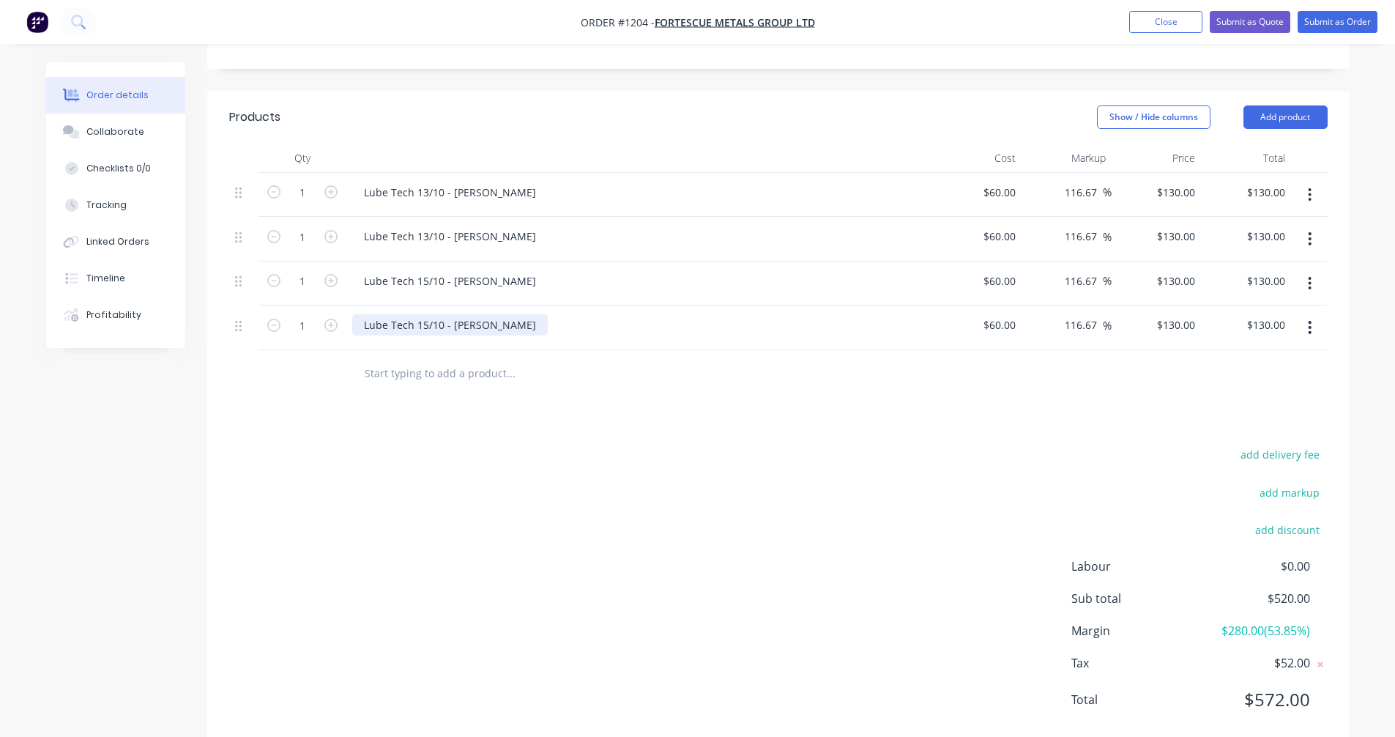
click at [426, 314] on div "Lube Tech 15/10 - [PERSON_NAME]" at bounding box center [450, 324] width 196 height 21
click at [543, 412] on div "Products Show / Hide columns Add product Qty Cost Markup Price Total 1 Lube Tec…" at bounding box center [778, 420] width 1143 height 659
click at [305, 182] on input "1" at bounding box center [302, 193] width 38 height 22
type input "12"
type input "$1,560.00"
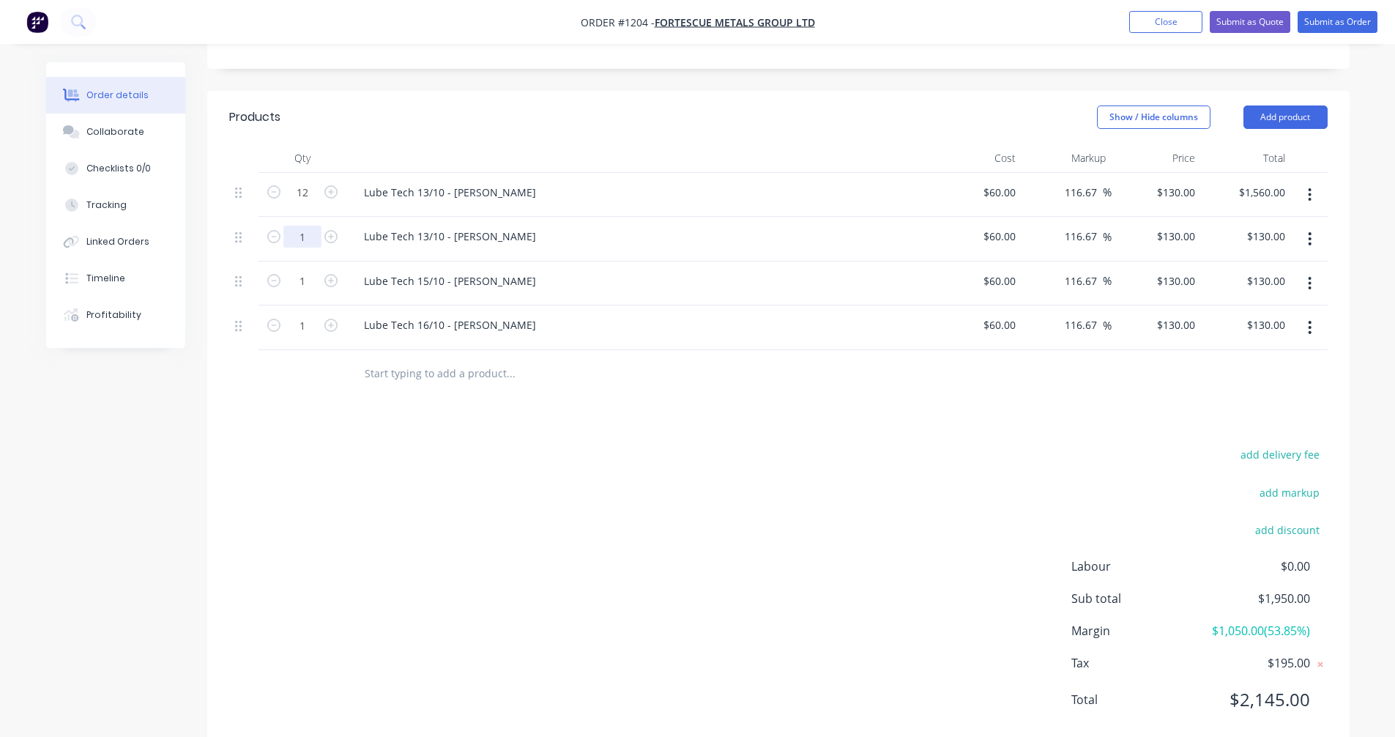
click at [308, 226] on input "1" at bounding box center [302, 237] width 38 height 22
type input "12"
type input "$1,560.00"
click at [305, 270] on input "1" at bounding box center [302, 281] width 38 height 22
type input "12"
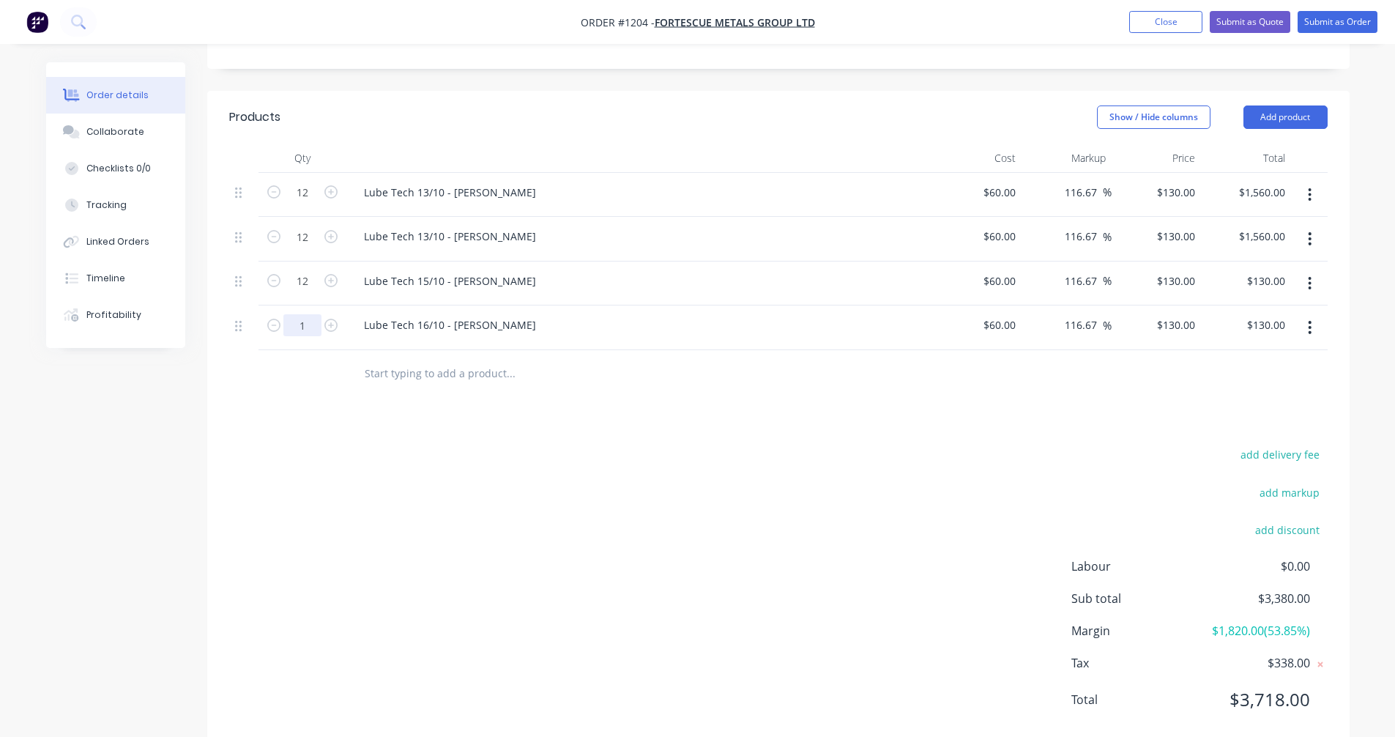
type input "$1,560.00"
drag, startPoint x: 305, startPoint y: 300, endPoint x: 308, endPoint y: 308, distance: 7.6
click at [305, 314] on input "1" at bounding box center [302, 325] width 38 height 22
type input "12"
type input "$1,560.00"
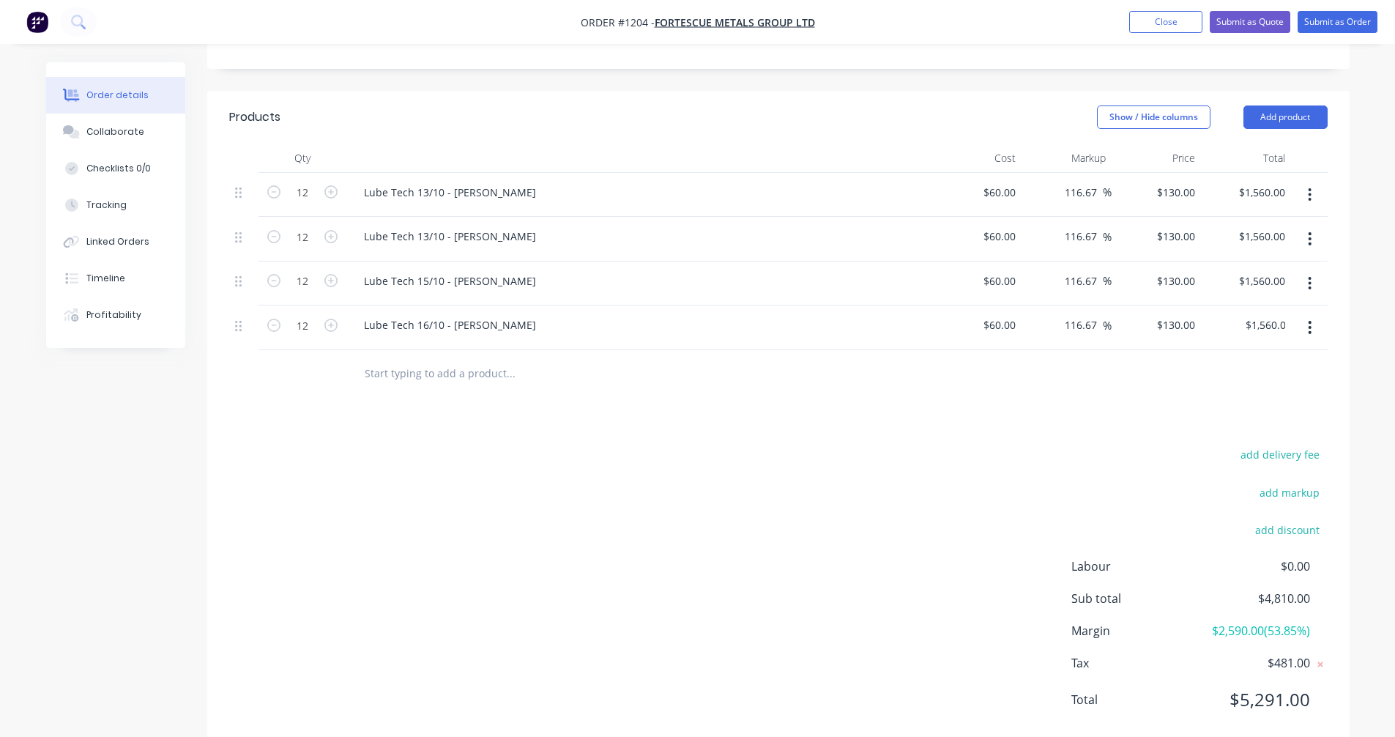
click at [552, 483] on div "add delivery fee add markup add discount Labour $0.00 Sub total $4,810.00 Margi…" at bounding box center [778, 586] width 1099 height 283
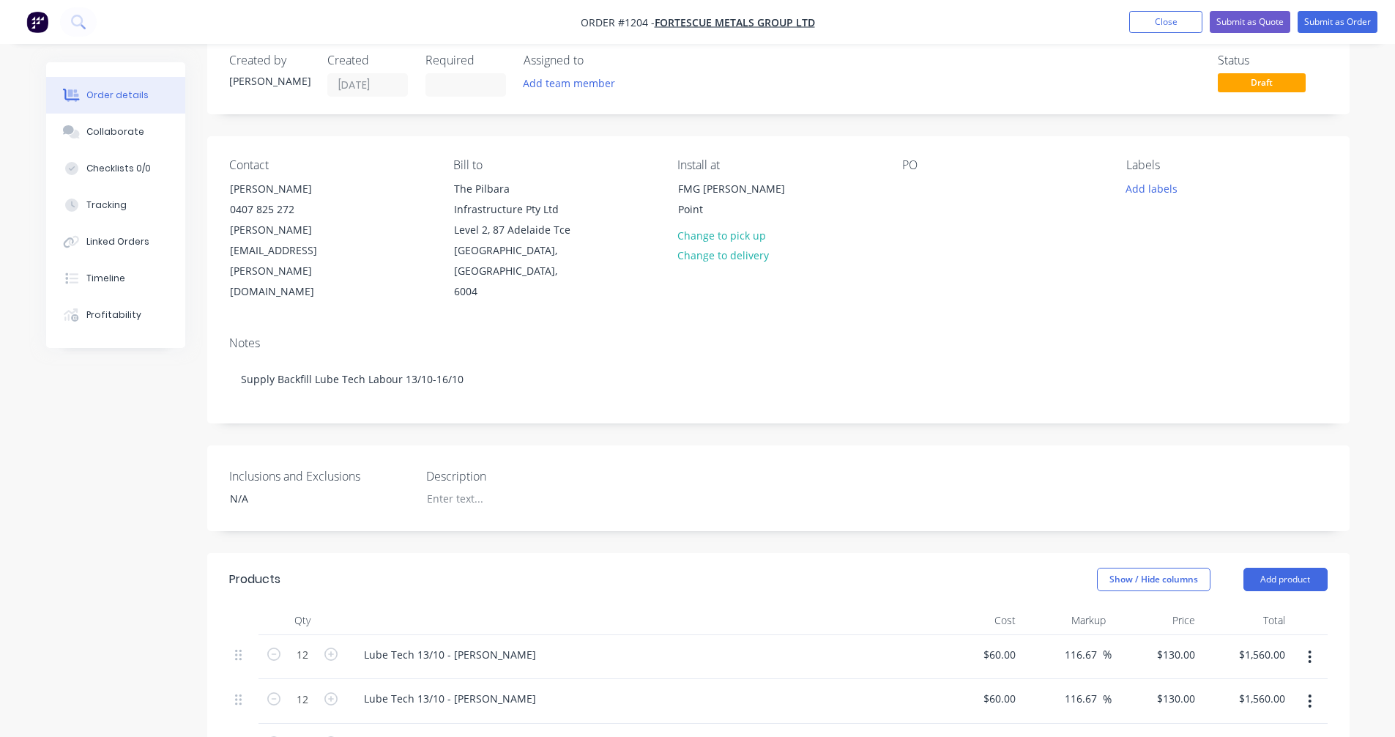
scroll to position [0, 0]
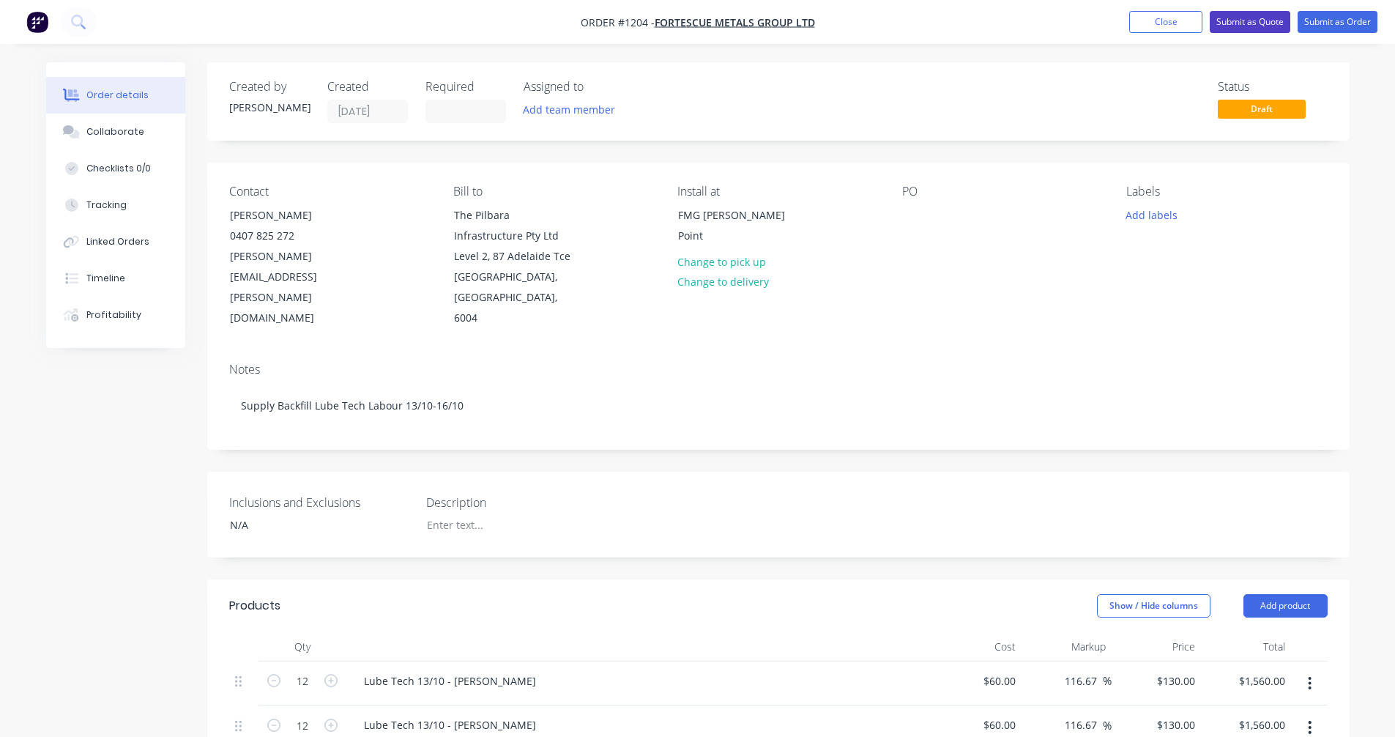
click at [1247, 26] on button "Submit as Quote" at bounding box center [1250, 22] width 81 height 22
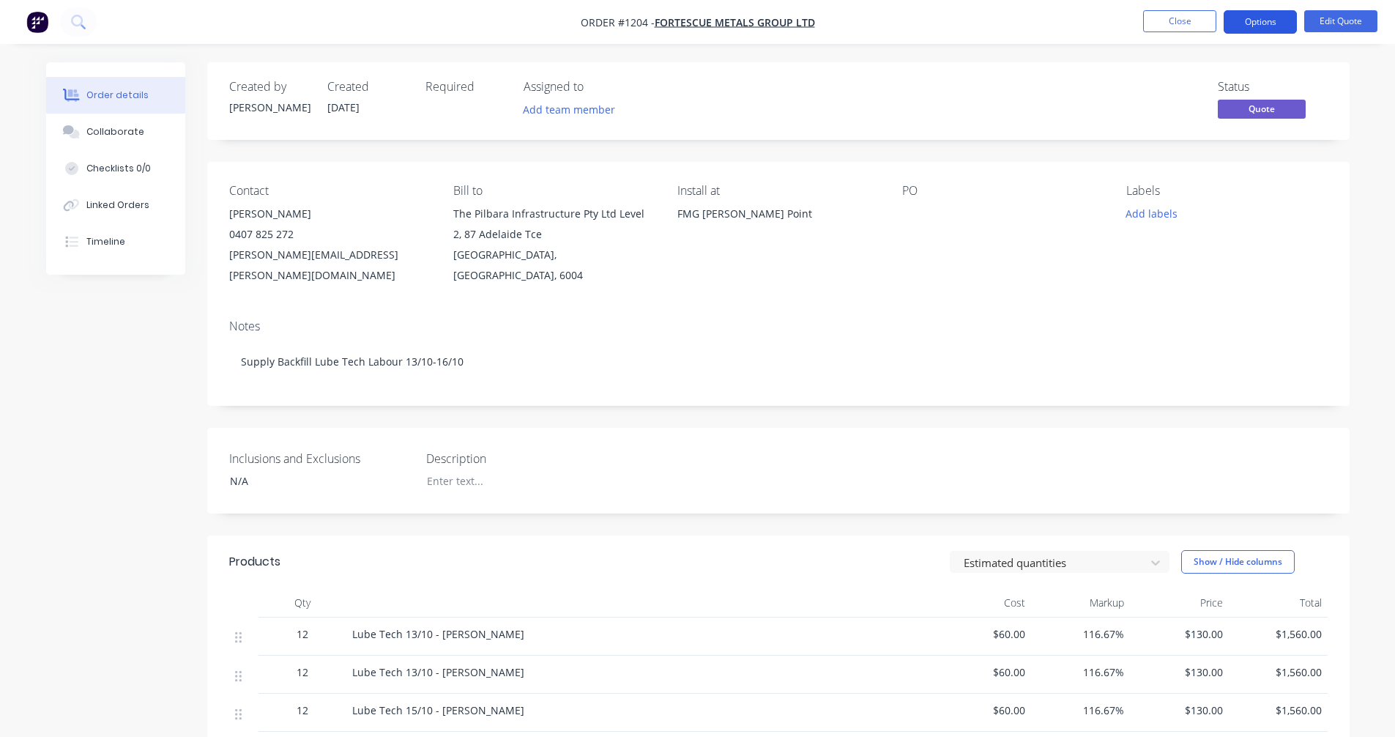
click at [1262, 19] on button "Options" at bounding box center [1260, 21] width 73 height 23
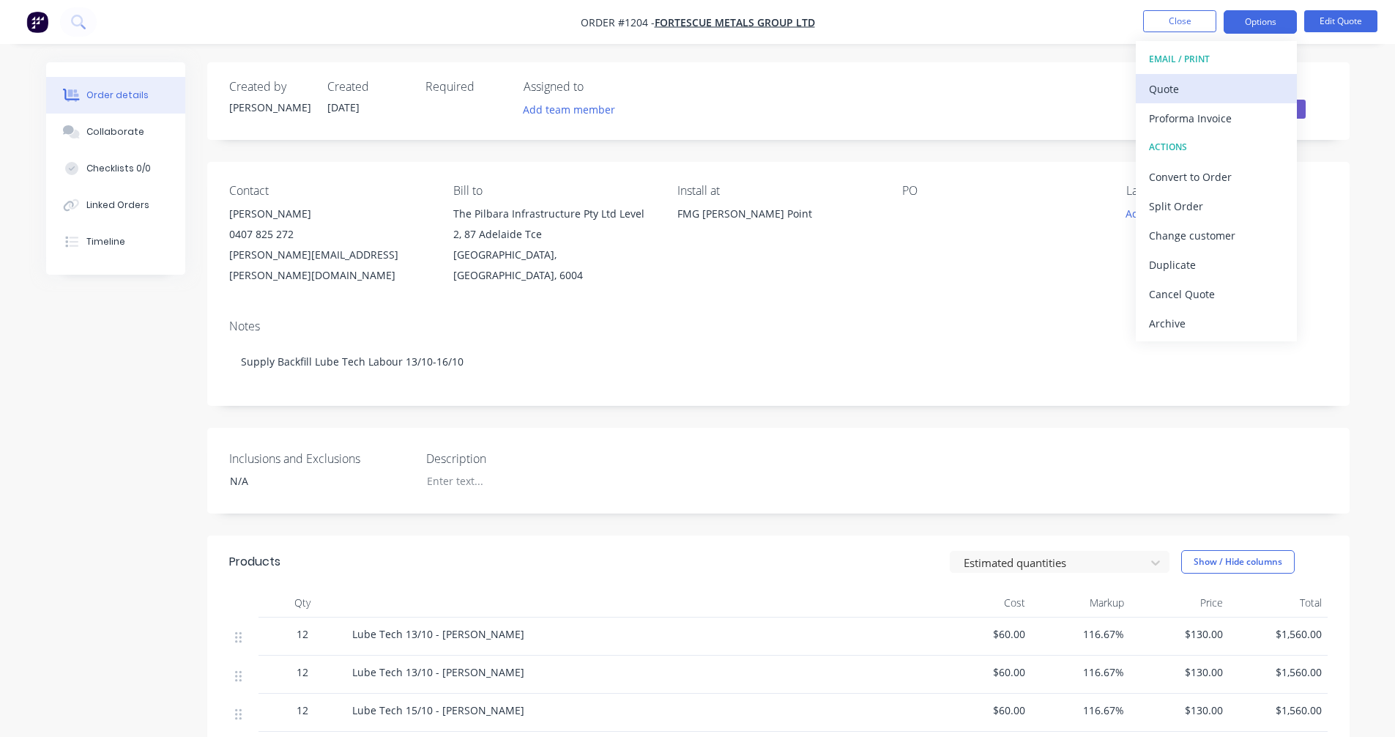
click at [1171, 89] on div "Quote" at bounding box center [1216, 88] width 135 height 21
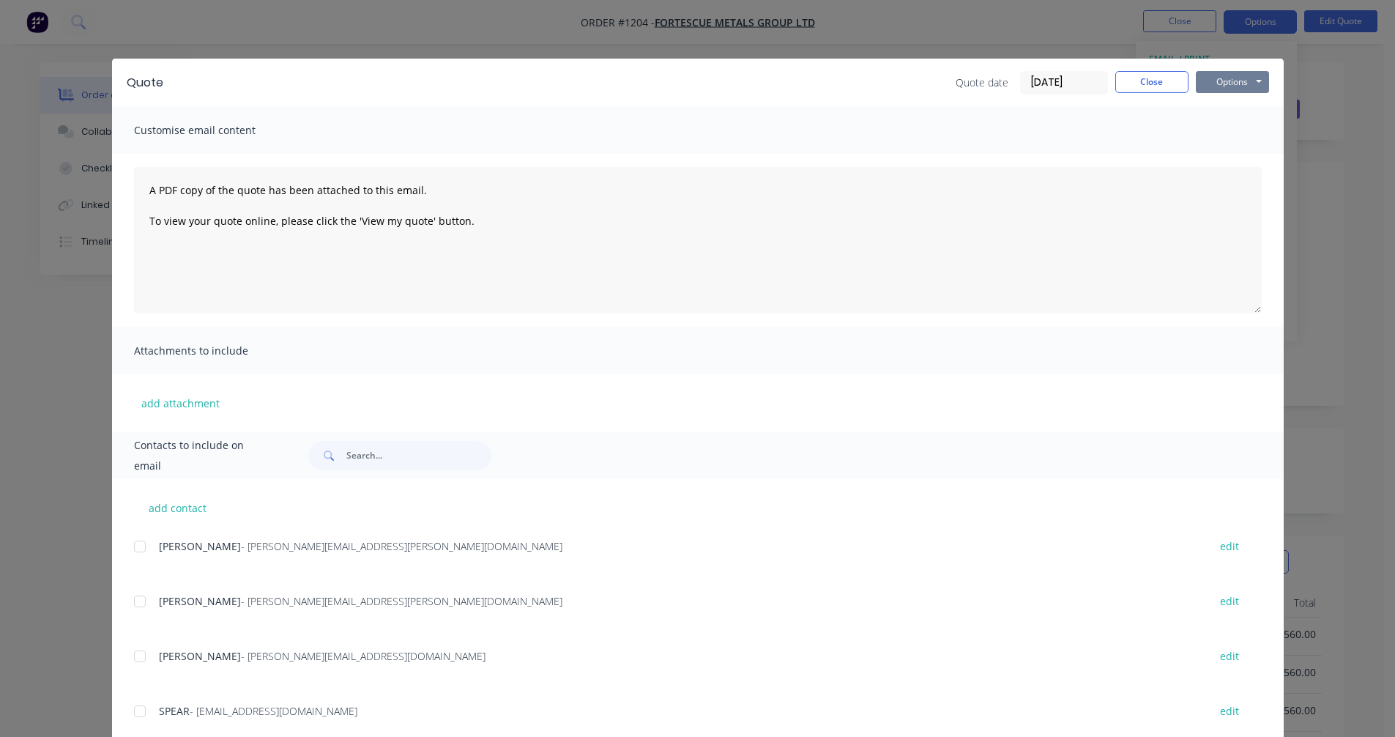
click at [1211, 79] on button "Options" at bounding box center [1232, 82] width 73 height 22
click at [1204, 111] on button "Preview" at bounding box center [1243, 108] width 94 height 24
click at [1143, 77] on button "Close" at bounding box center [1152, 82] width 73 height 22
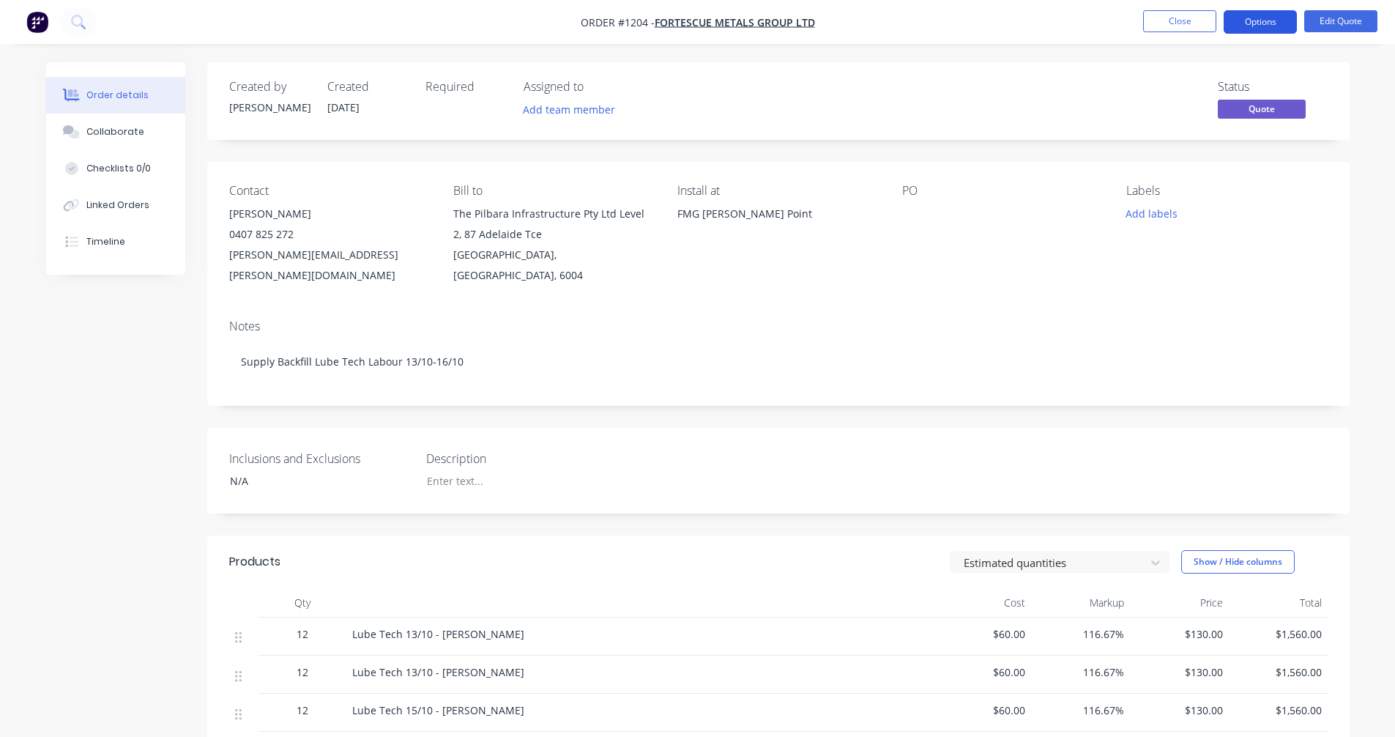
click at [1260, 23] on button "Options" at bounding box center [1260, 21] width 73 height 23
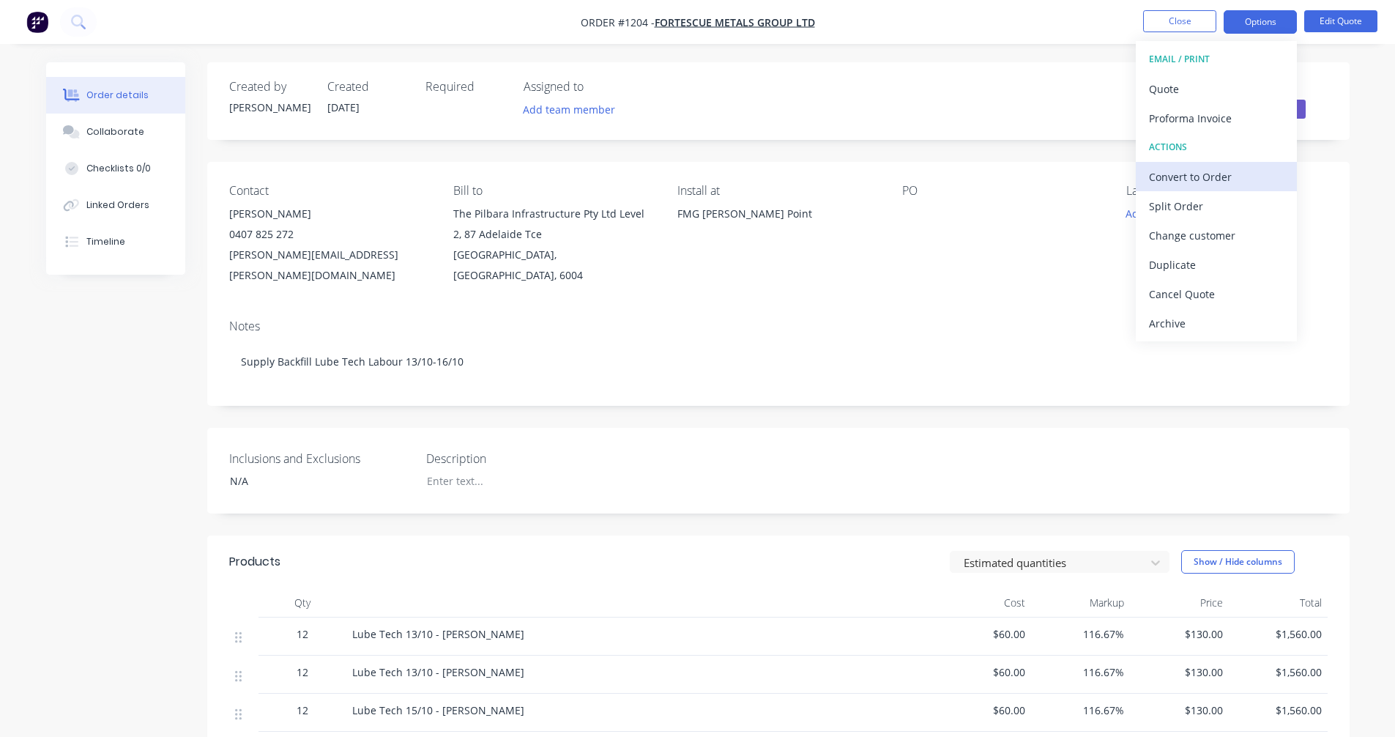
click at [1218, 174] on div "Convert to Order" at bounding box center [1216, 176] width 135 height 21
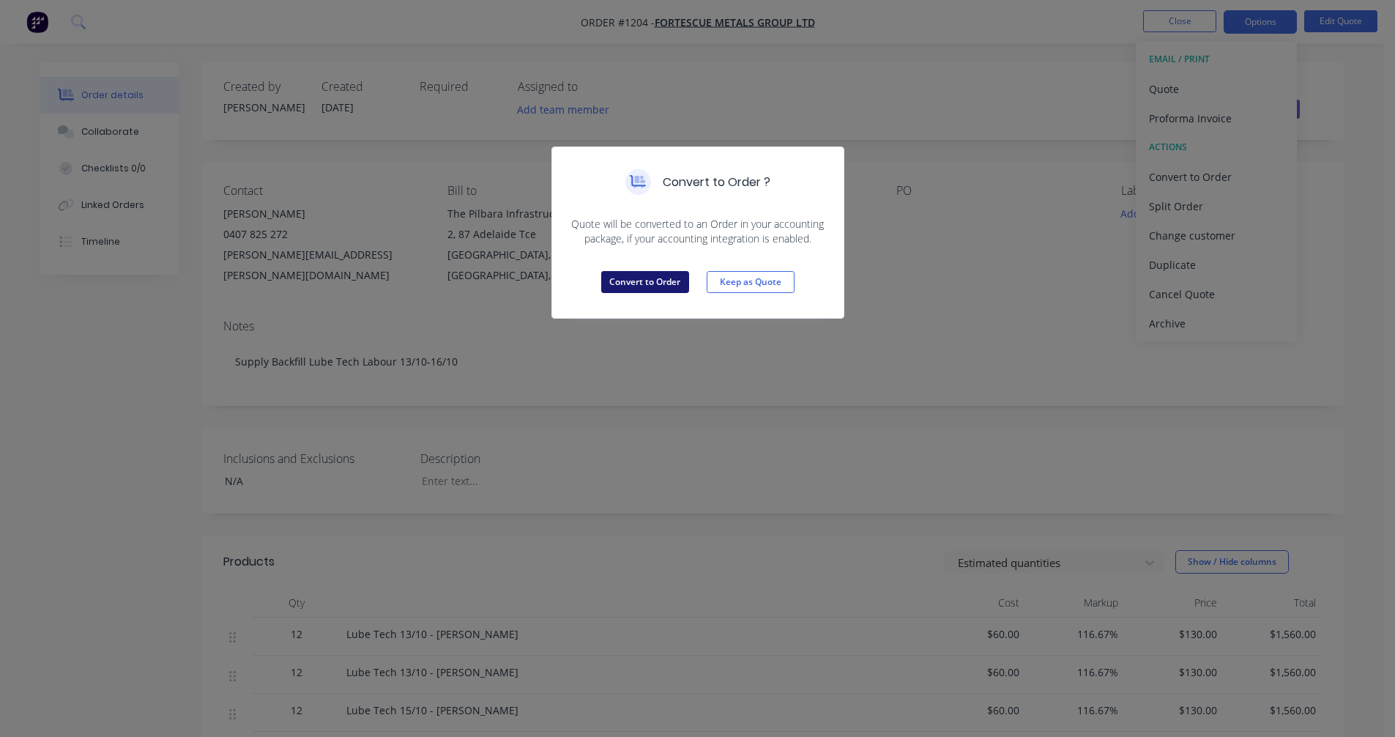
click at [662, 283] on button "Convert to Order" at bounding box center [645, 282] width 88 height 22
